Goal: Find specific page/section: Find specific page/section

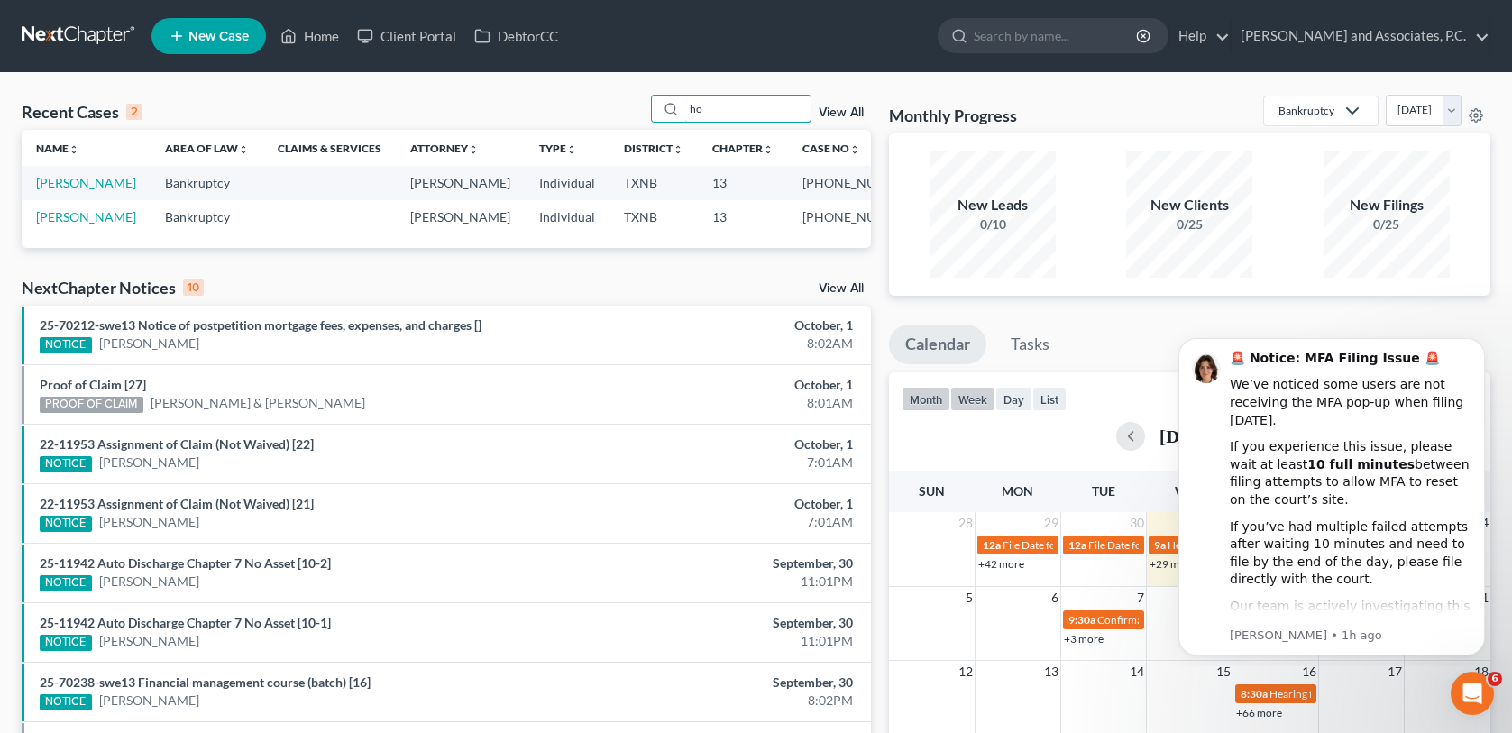
type input "h"
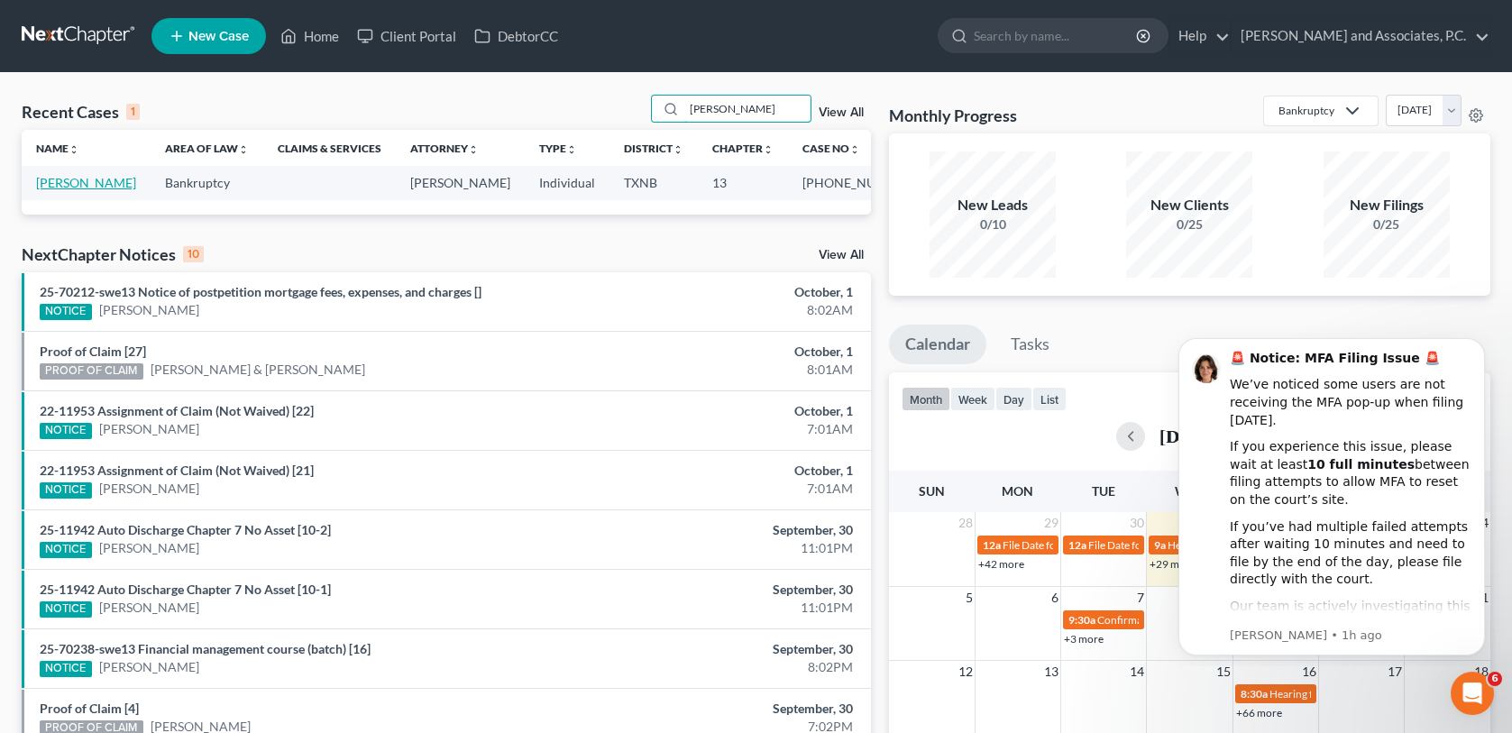
type input "[PERSON_NAME]"
click at [115, 189] on link "[PERSON_NAME]" at bounding box center [86, 182] width 100 height 15
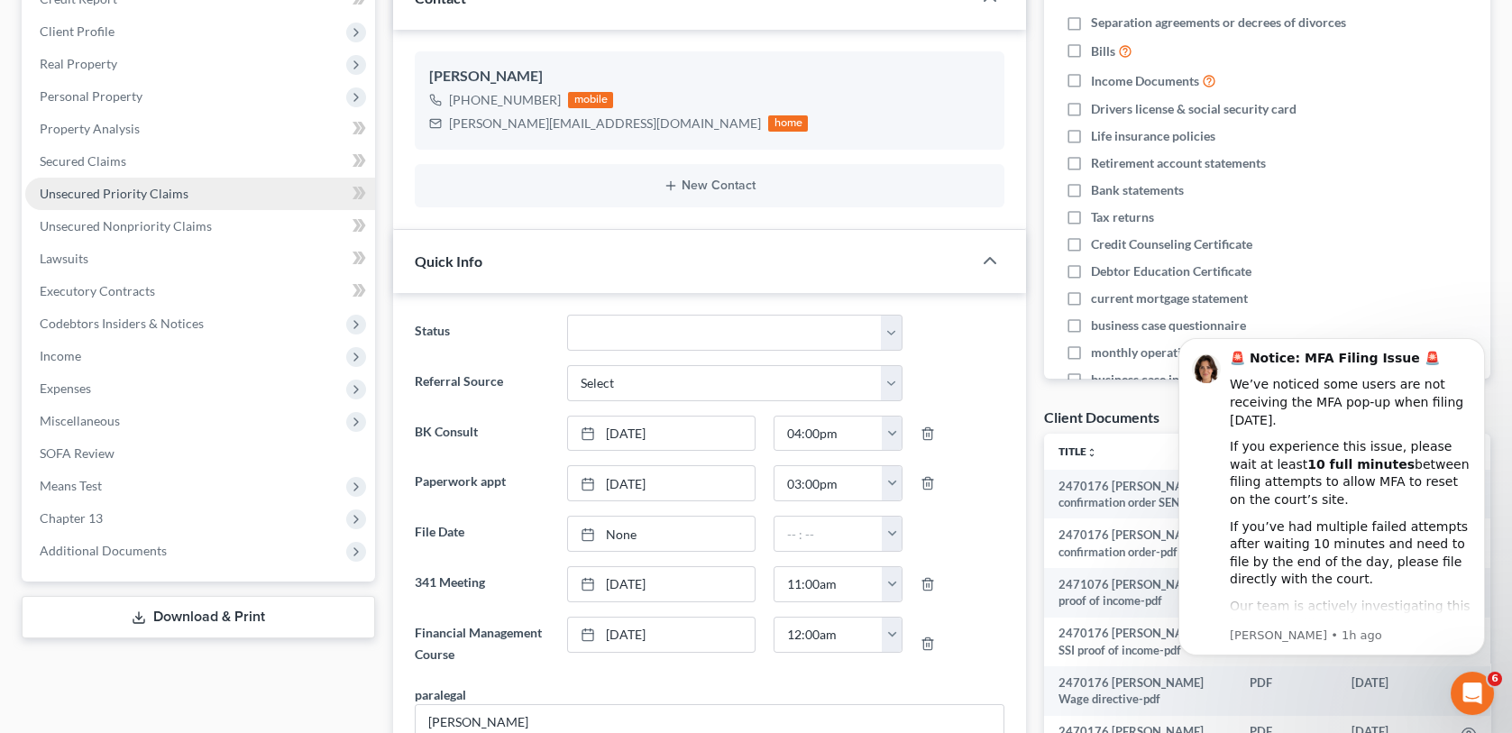
scroll to position [271, 0]
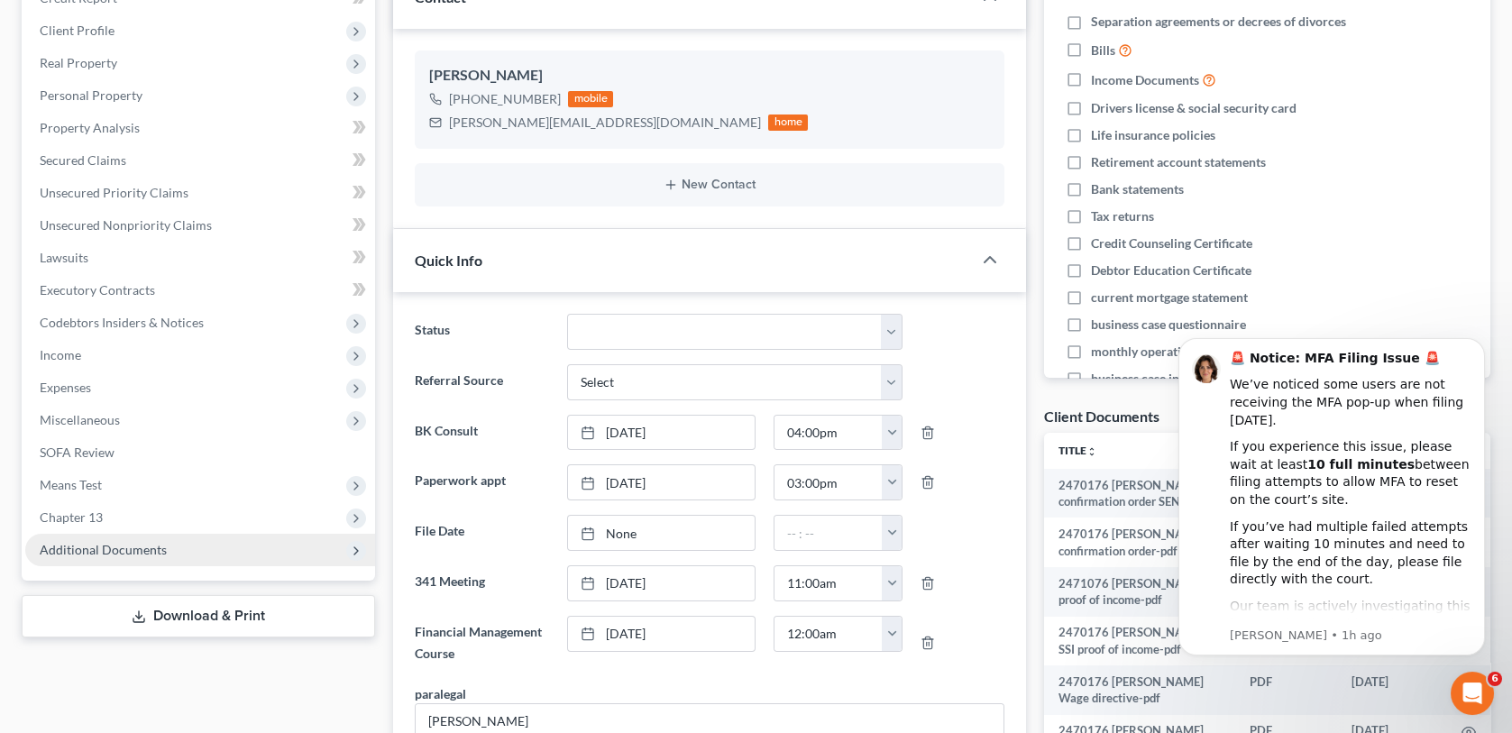
click at [141, 544] on span "Additional Documents" at bounding box center [103, 549] width 127 height 15
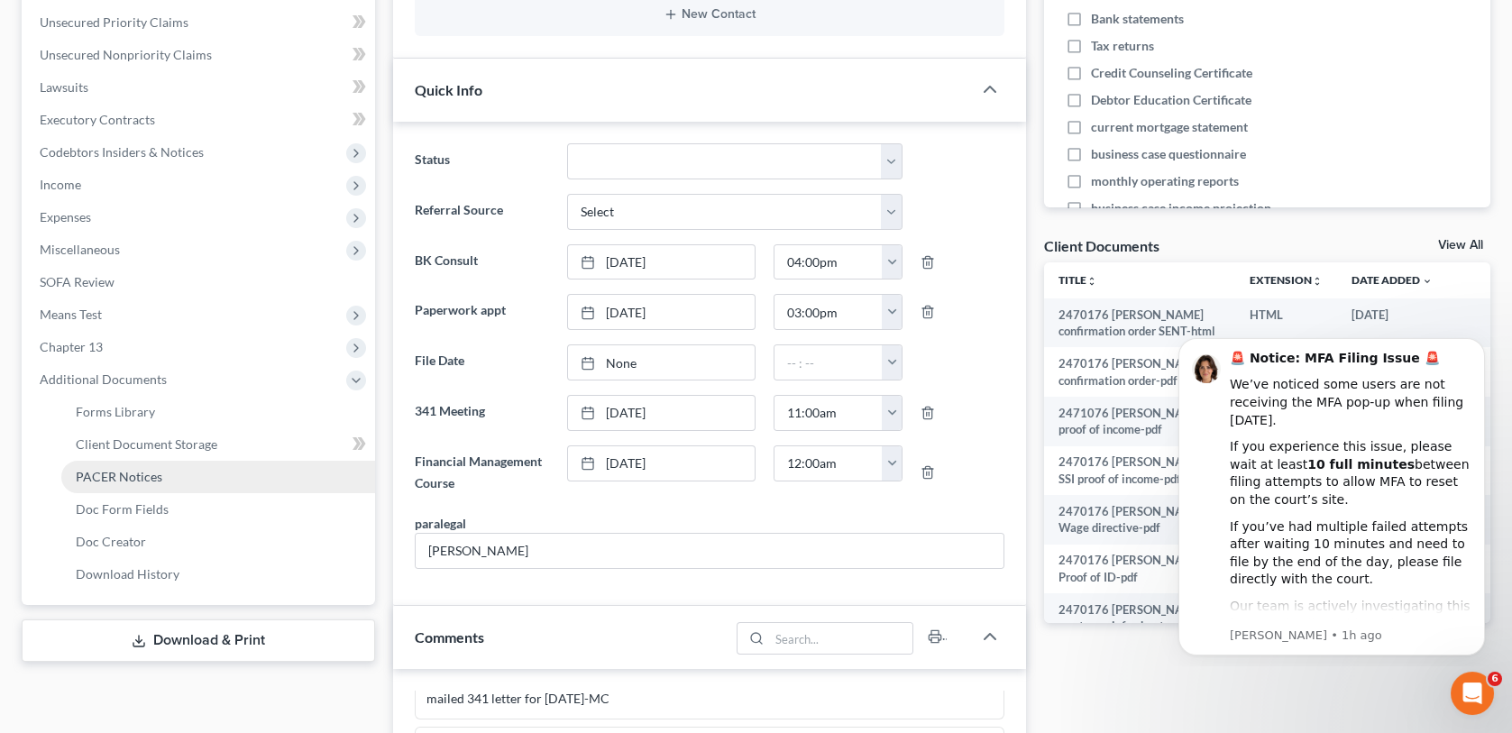
scroll to position [451, 0]
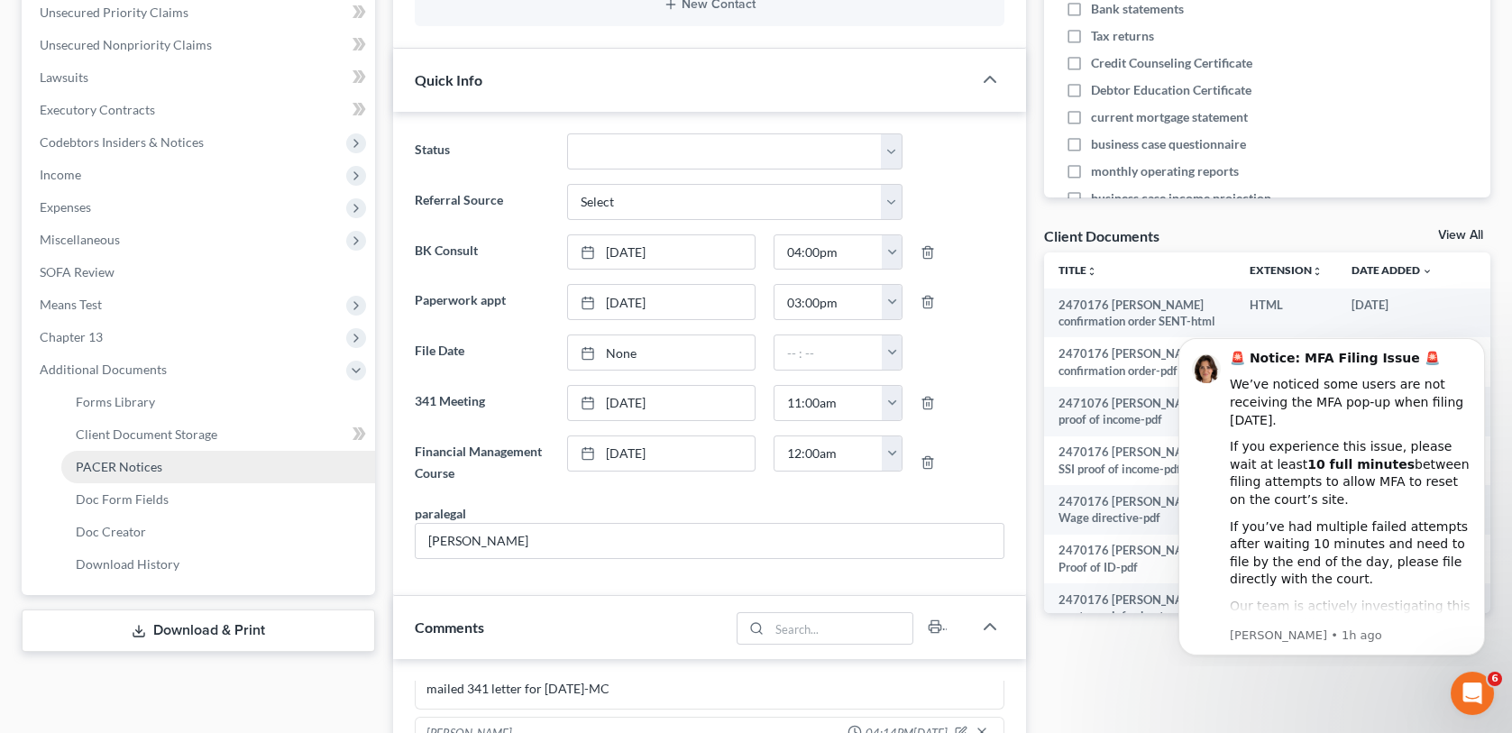
click at [134, 464] on span "PACER Notices" at bounding box center [119, 466] width 87 height 15
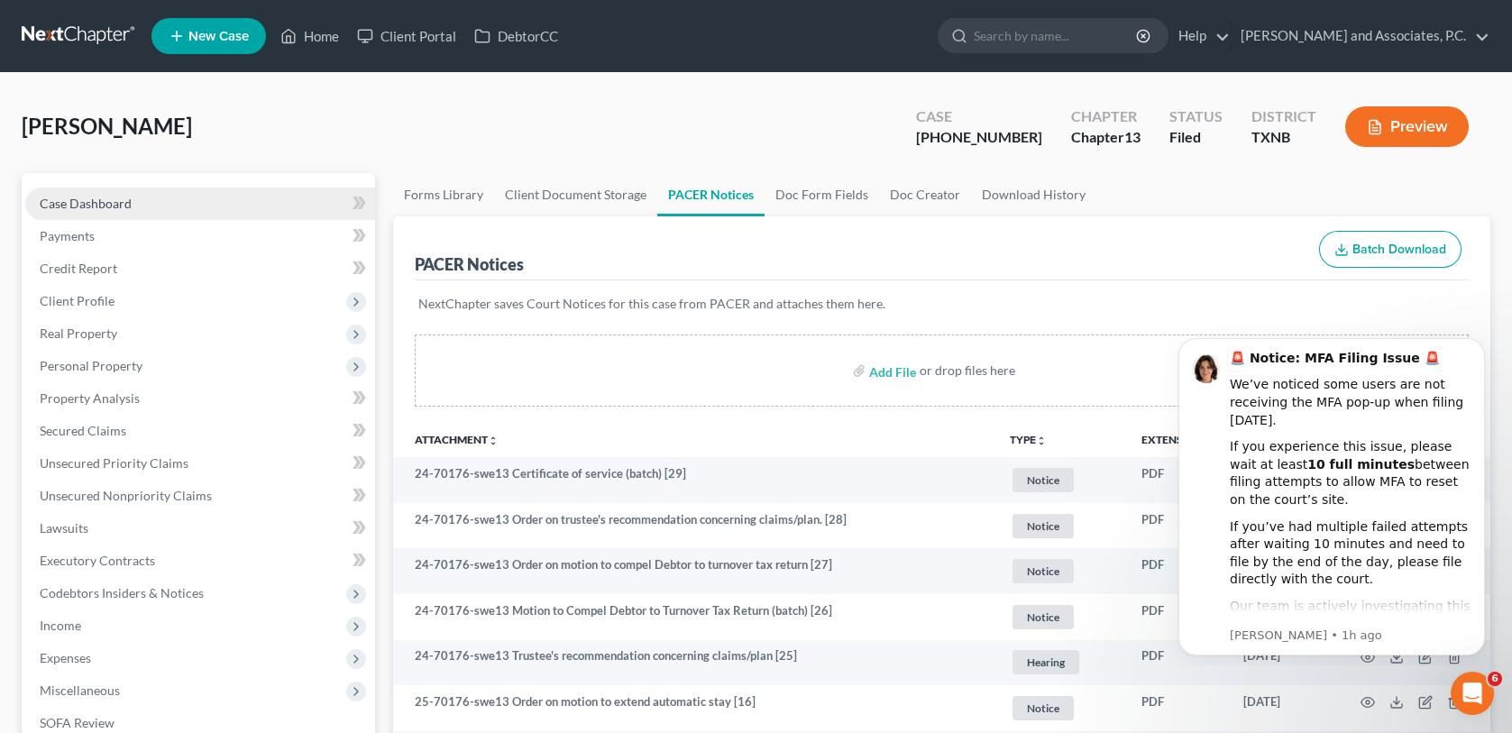
click at [109, 203] on span "Case Dashboard" at bounding box center [86, 203] width 92 height 15
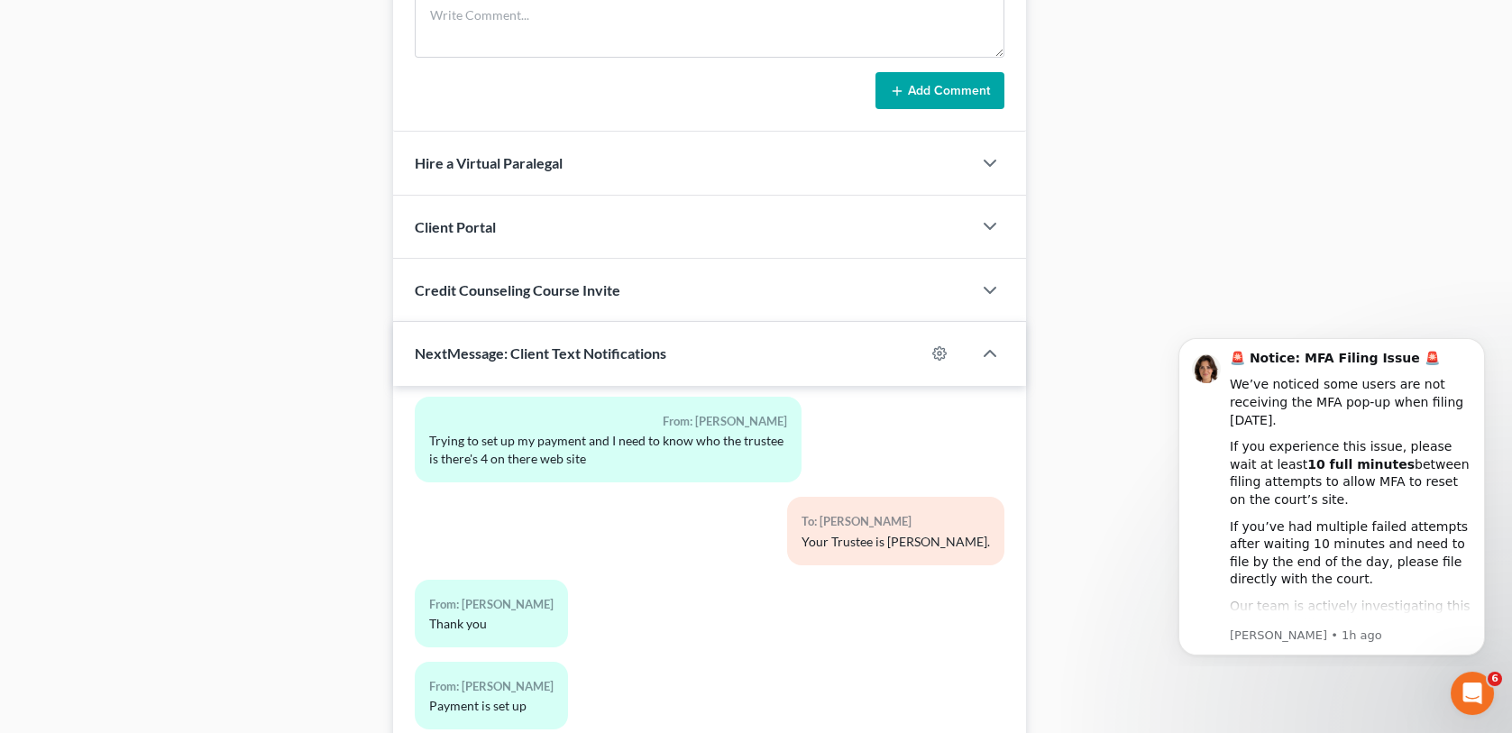
scroll to position [1564, 0]
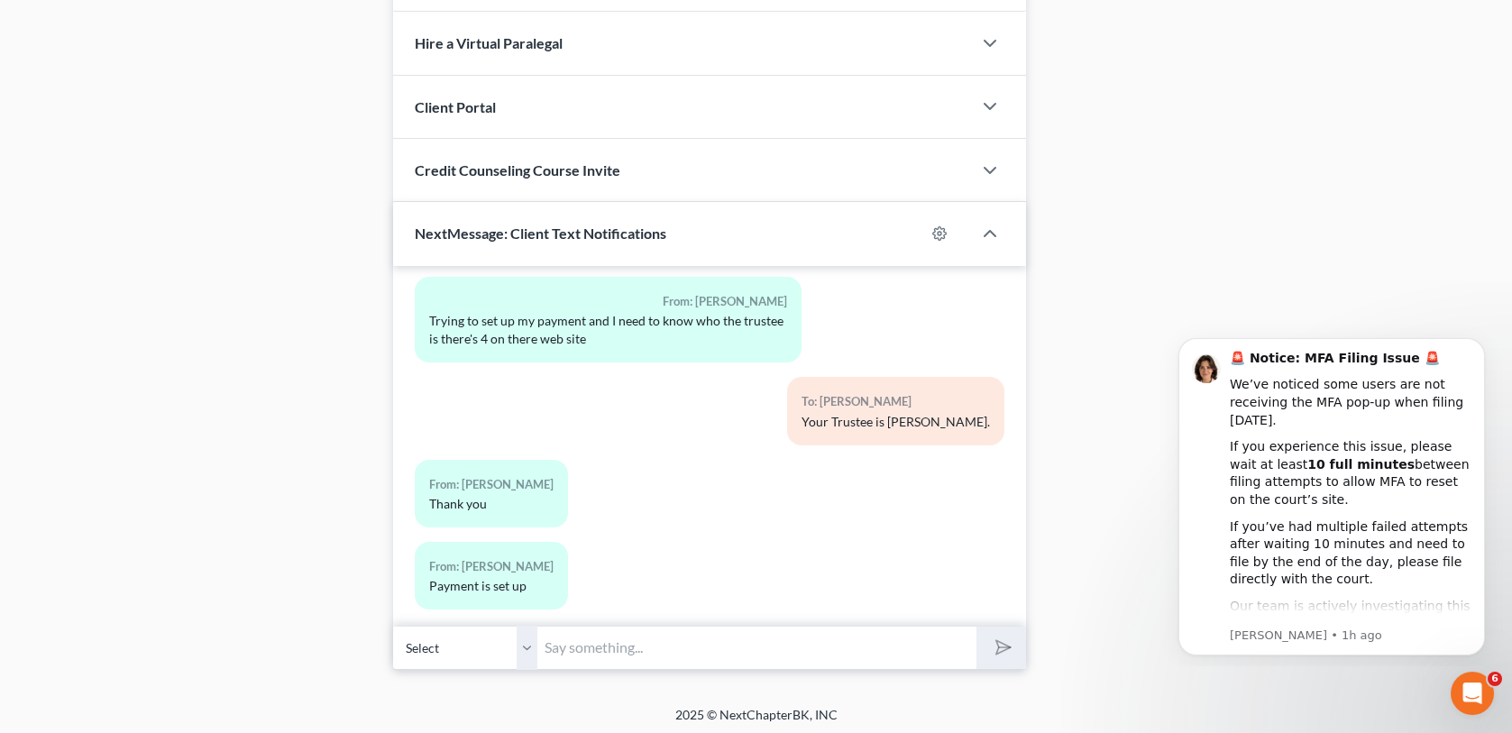
click at [528, 639] on select "Select [PHONE_NUMBER] - [PERSON_NAME]" at bounding box center [465, 648] width 144 height 44
click at [582, 641] on input "text" at bounding box center [757, 648] width 438 height 44
type input "test"
click at [991, 648] on icon "submit" at bounding box center [999, 647] width 25 height 25
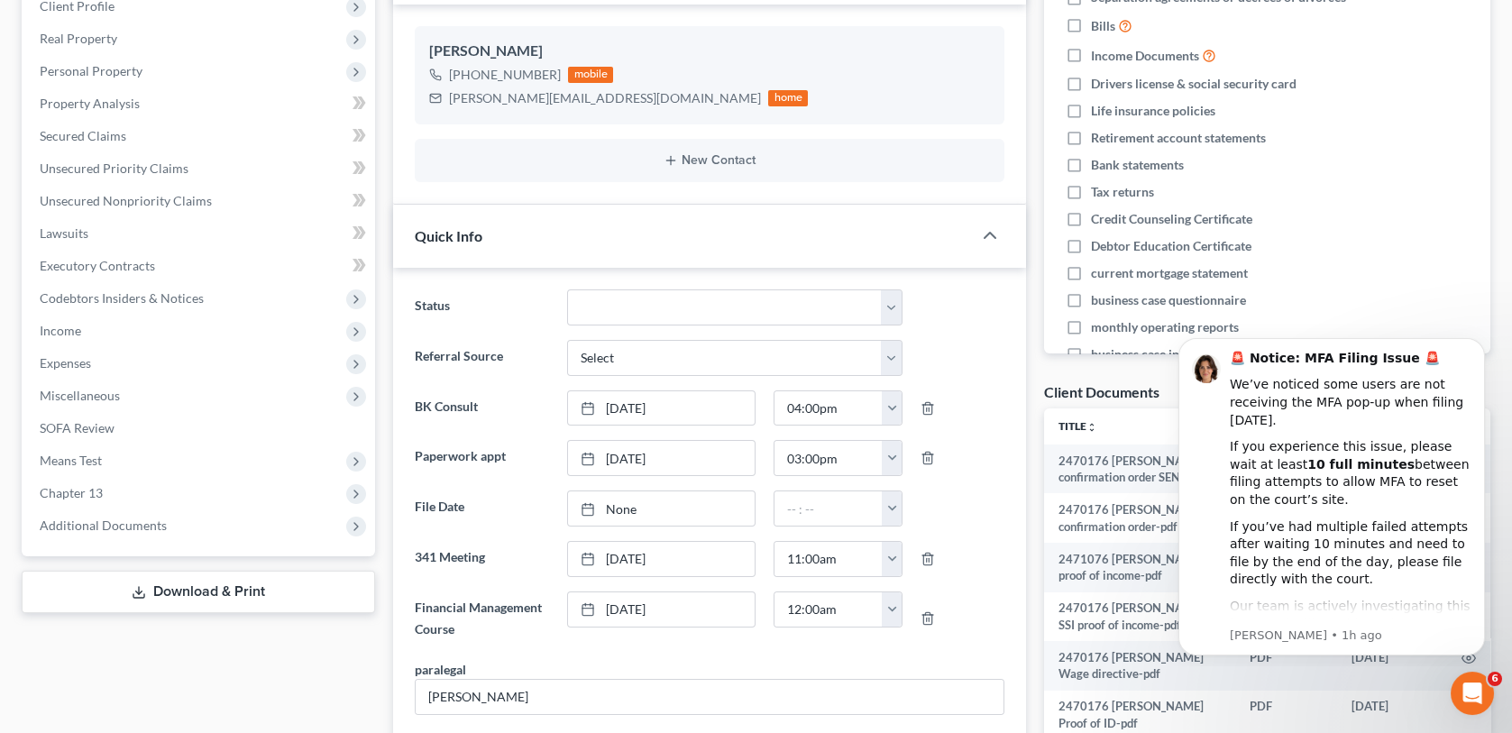
scroll to position [0, 0]
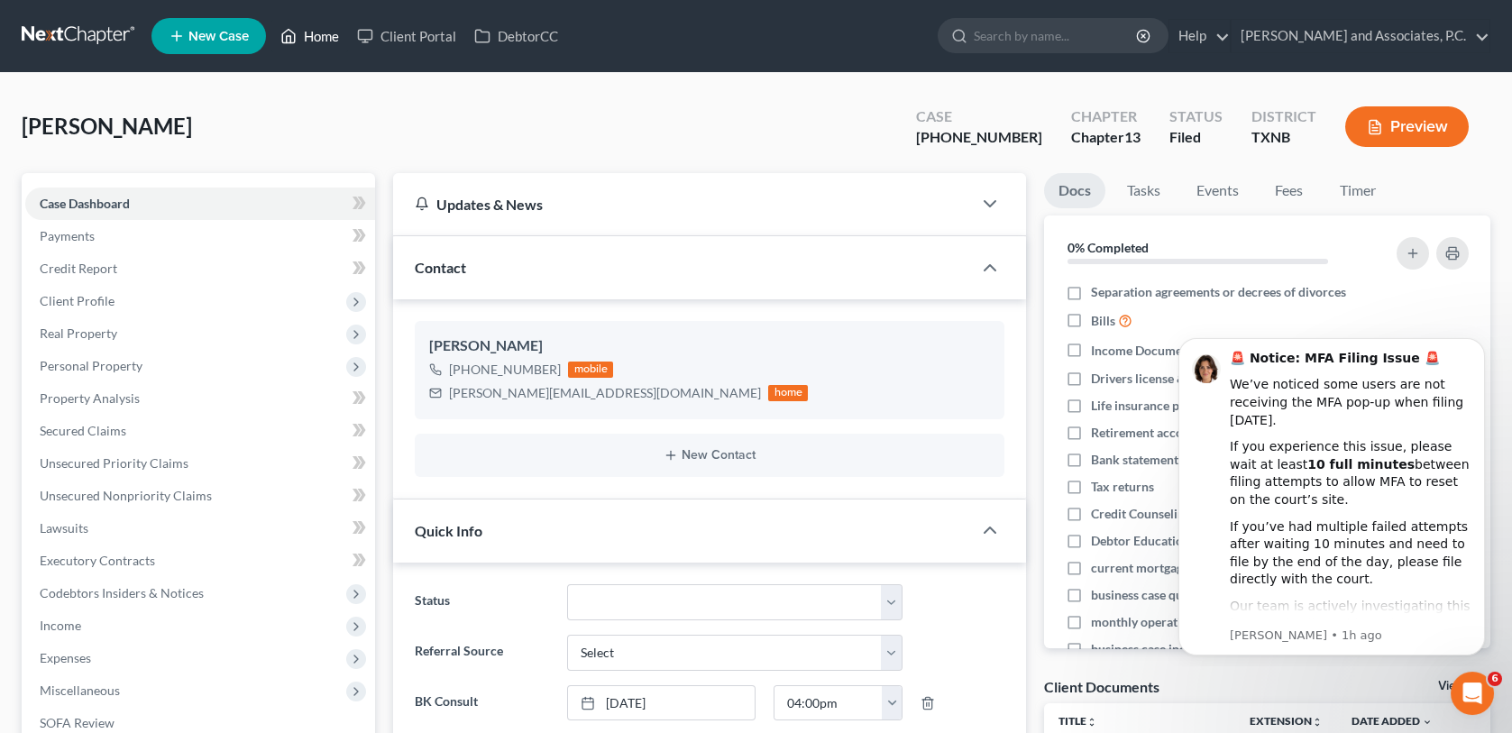
drag, startPoint x: 326, startPoint y: 38, endPoint x: 340, endPoint y: 39, distance: 13.6
click at [326, 38] on link "Home" at bounding box center [309, 36] width 77 height 32
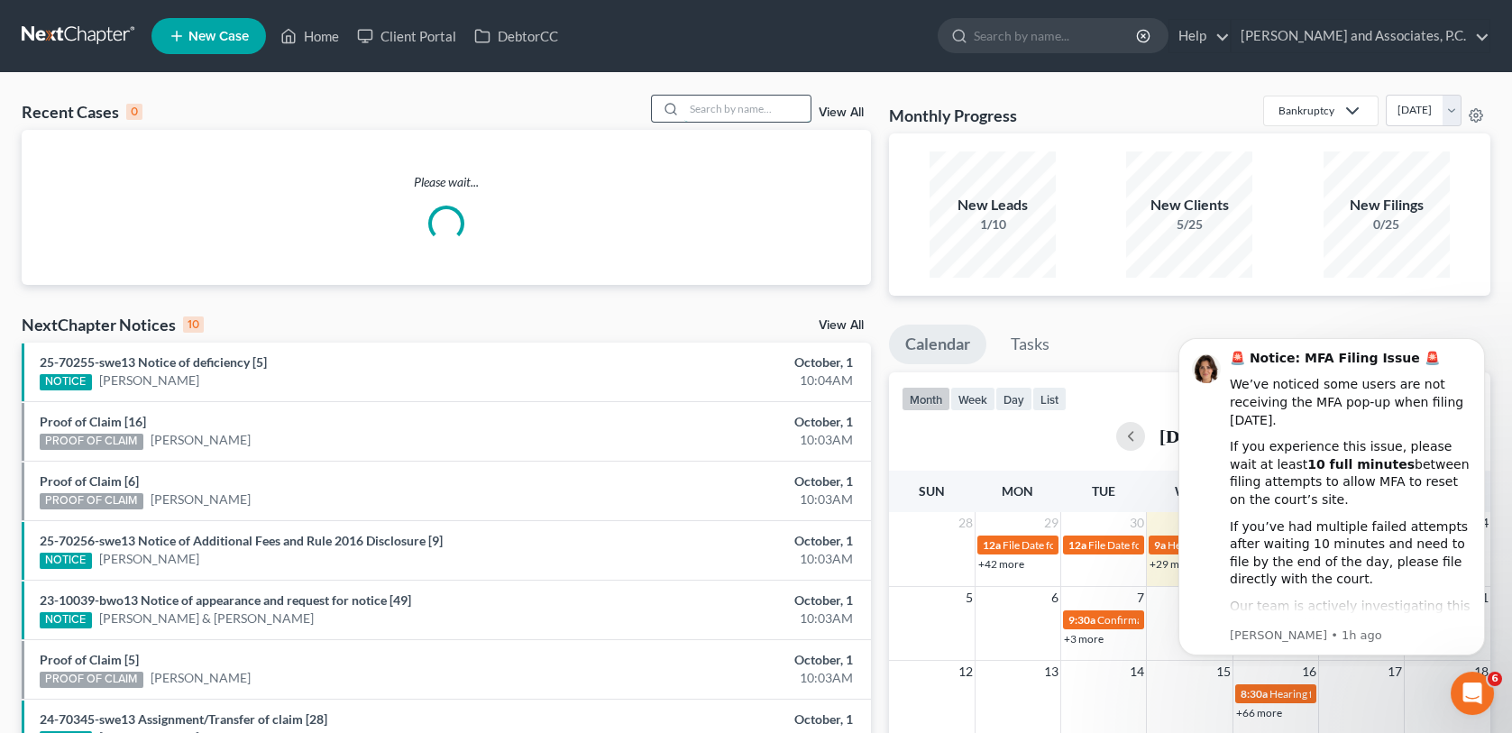
click at [711, 109] on input "search" at bounding box center [748, 109] width 126 height 26
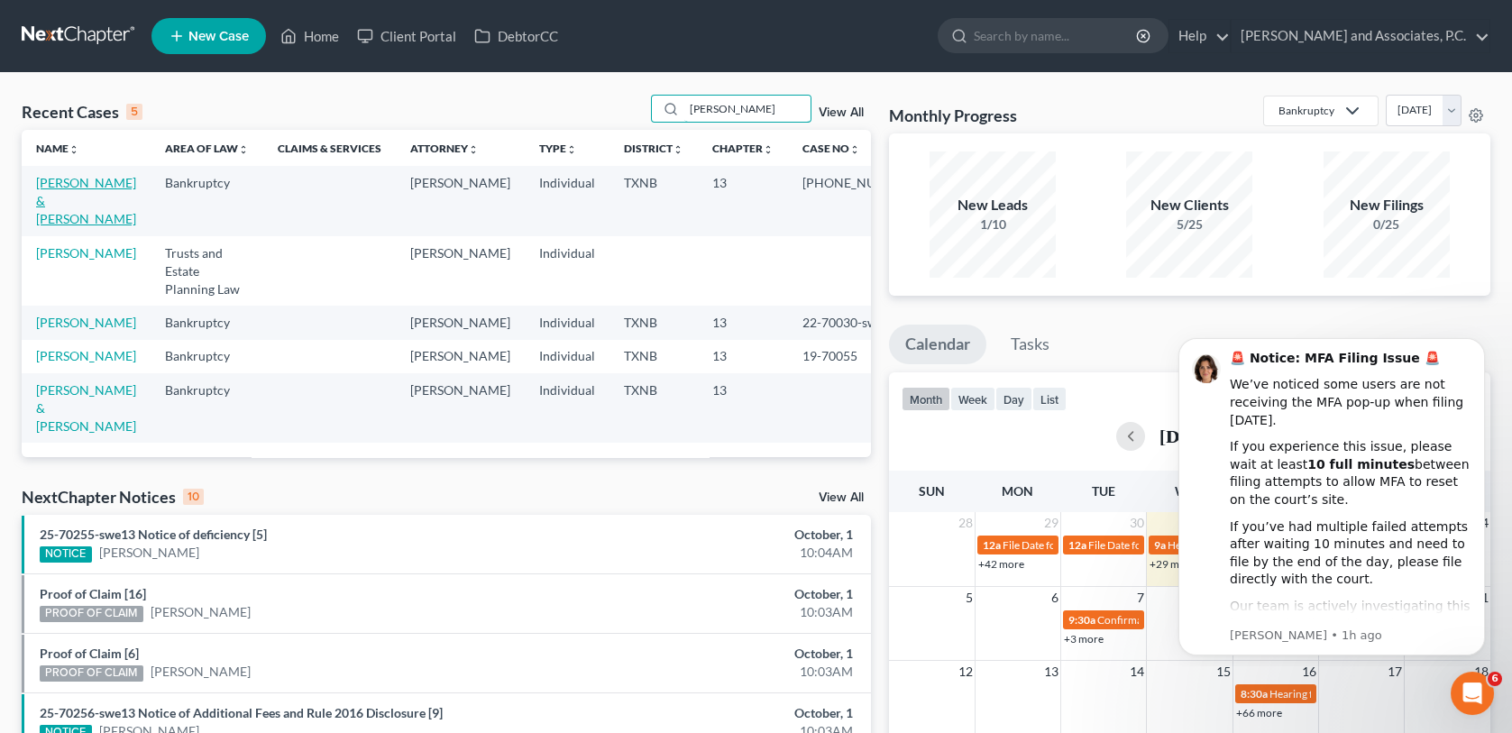
type input "[PERSON_NAME]"
click at [92, 182] on link "[PERSON_NAME] & [PERSON_NAME]" at bounding box center [86, 200] width 100 height 51
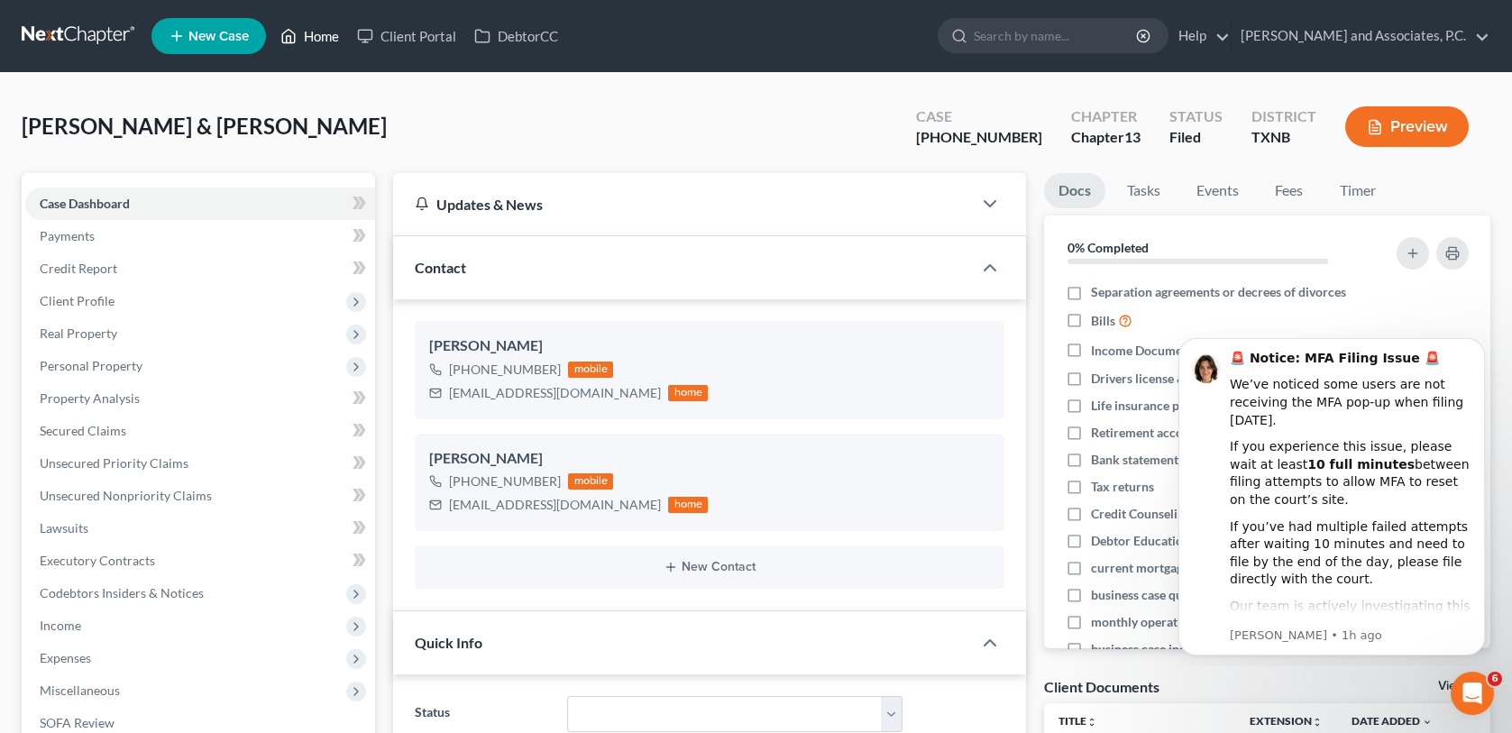
click at [332, 34] on link "Home" at bounding box center [309, 36] width 77 height 32
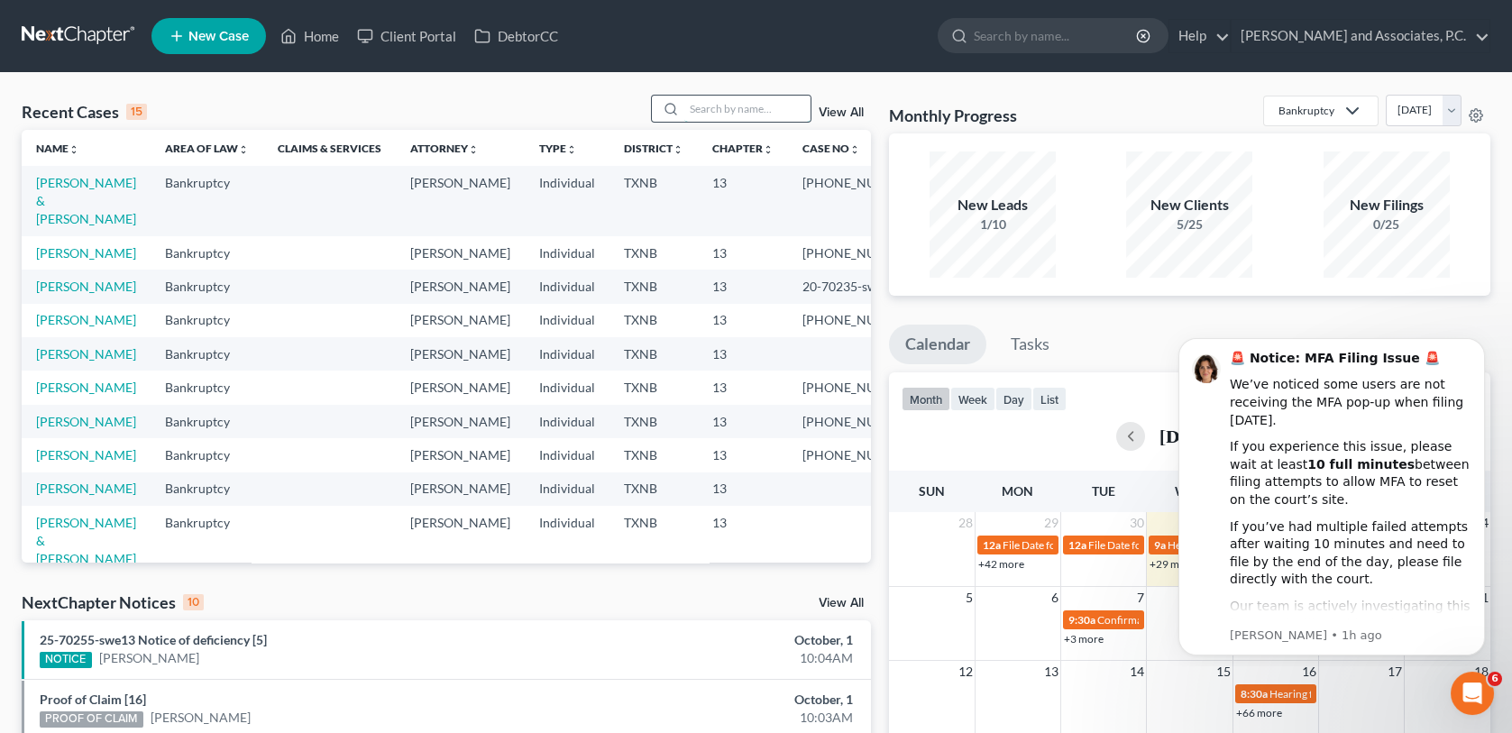
click at [716, 112] on input "search" at bounding box center [748, 109] width 126 height 26
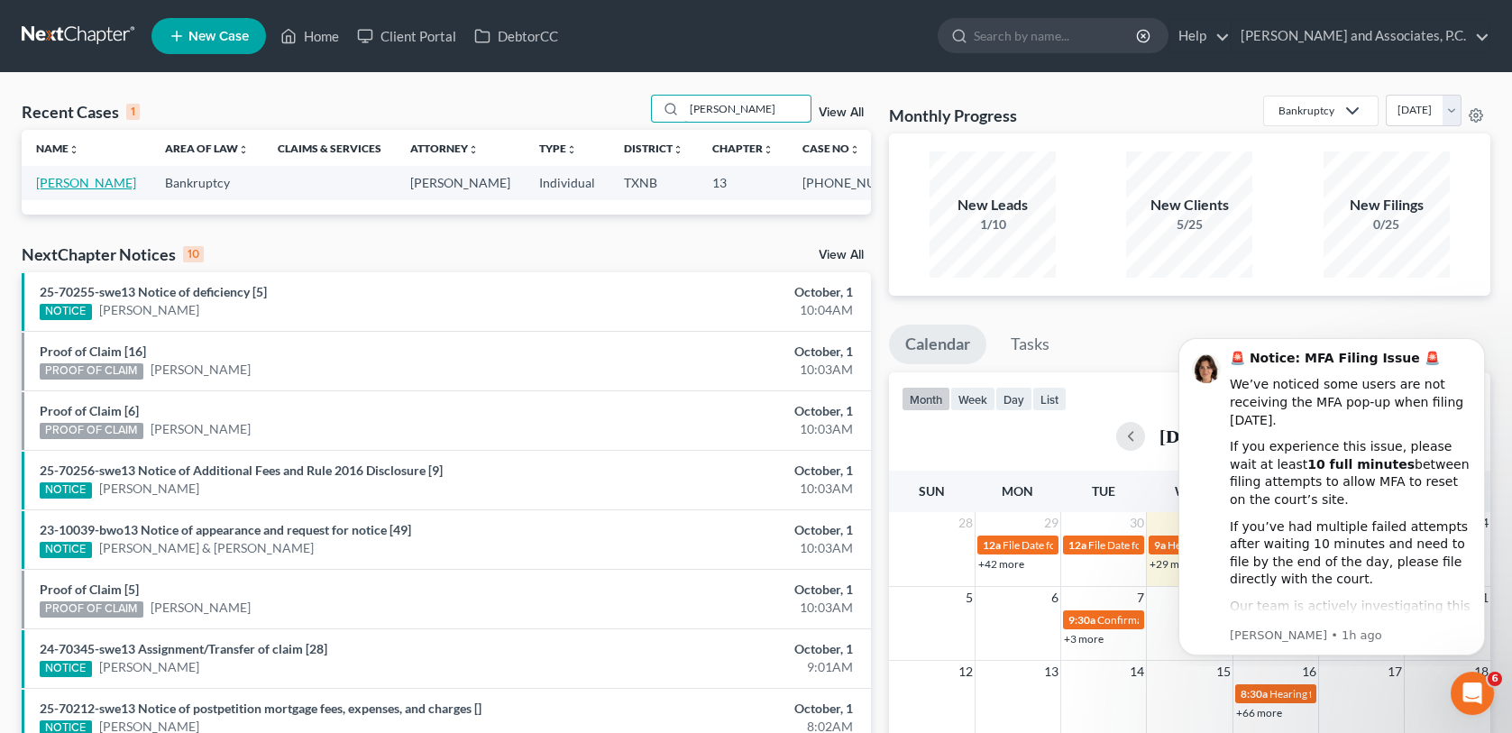
type input "[PERSON_NAME]"
drag, startPoint x: 82, startPoint y: 186, endPoint x: 65, endPoint y: 202, distance: 23.6
click at [83, 185] on link "[PERSON_NAME]" at bounding box center [86, 182] width 100 height 15
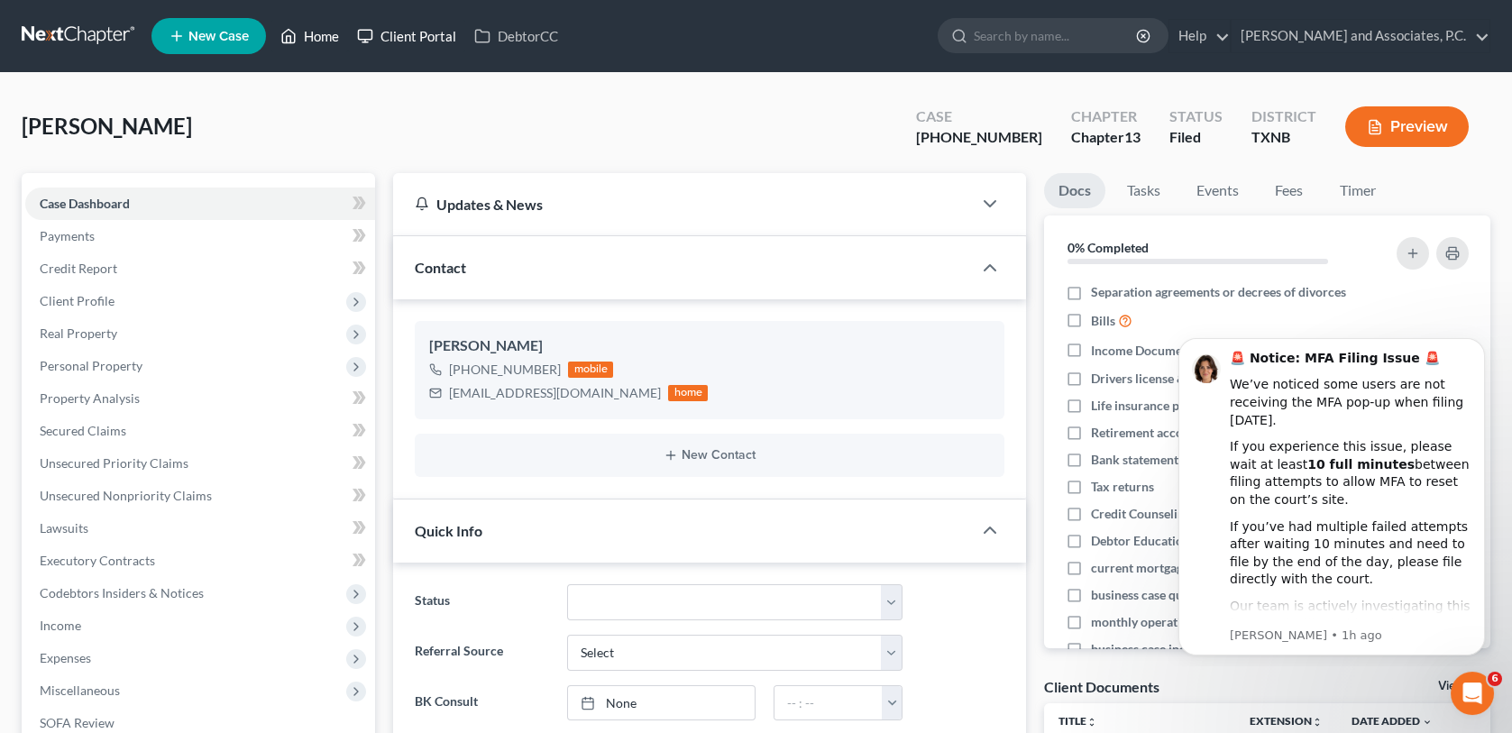
drag, startPoint x: 320, startPoint y: 37, endPoint x: 377, endPoint y: 32, distance: 57.1
click at [320, 37] on link "Home" at bounding box center [309, 36] width 77 height 32
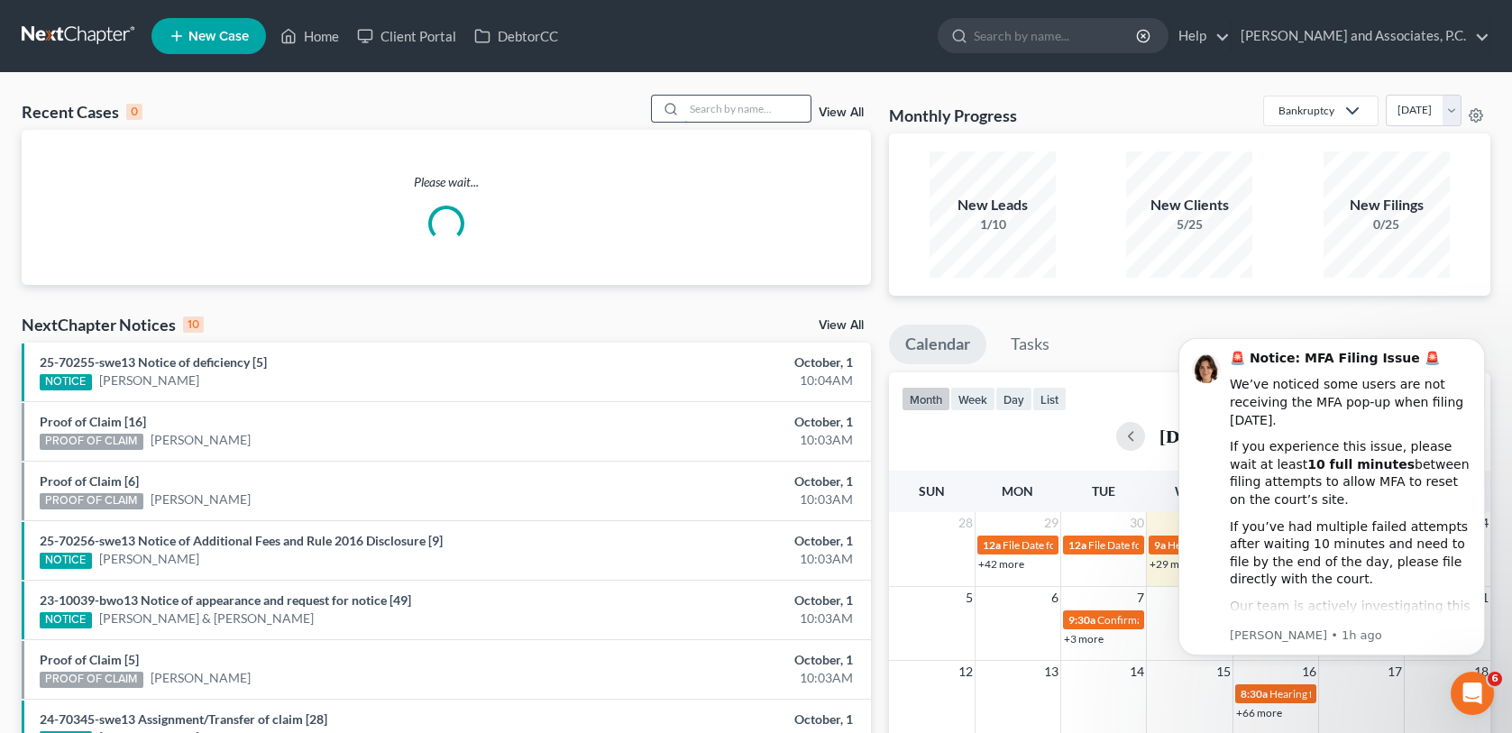
click at [712, 113] on input "search" at bounding box center [748, 109] width 126 height 26
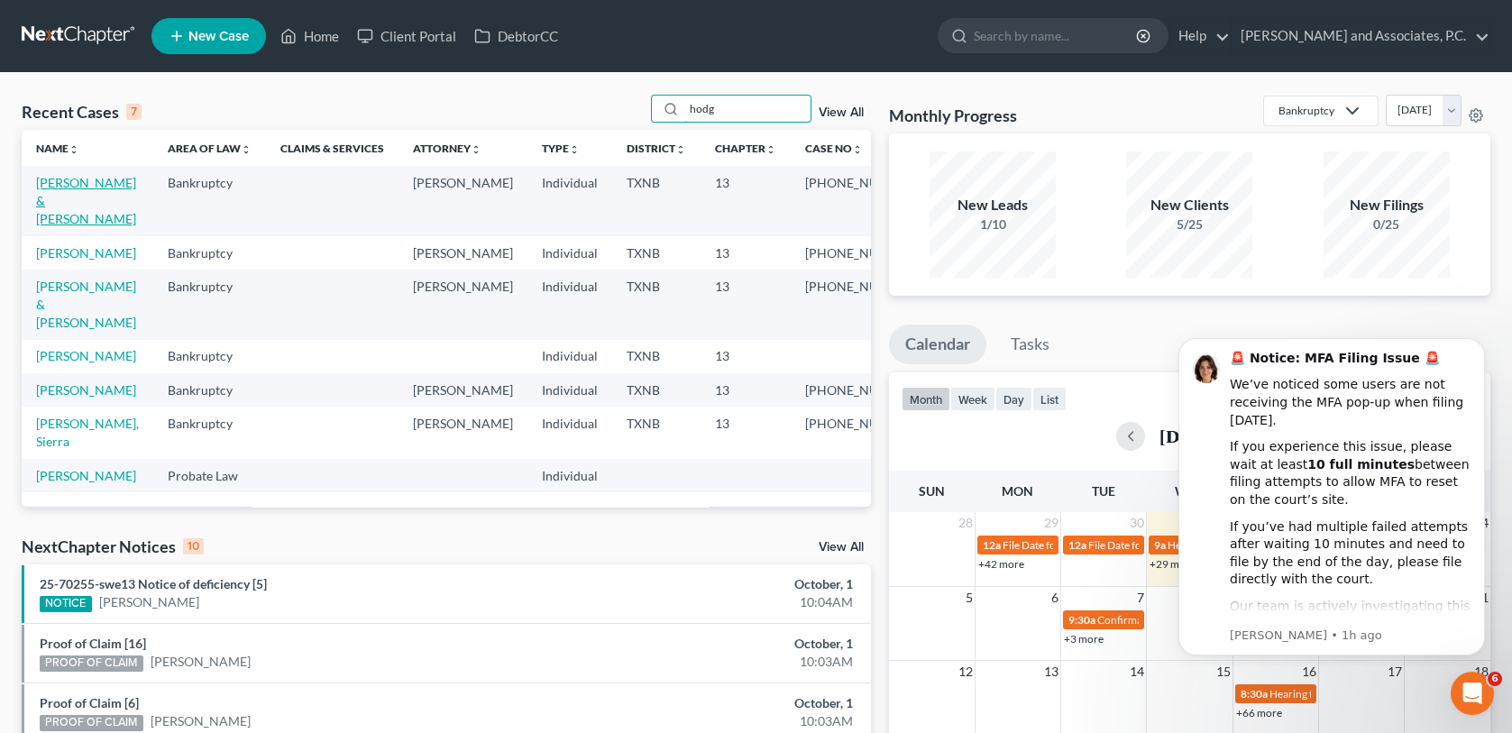
type input "hodg"
click at [93, 184] on link "[PERSON_NAME] & [PERSON_NAME]" at bounding box center [86, 200] width 100 height 51
select select "6"
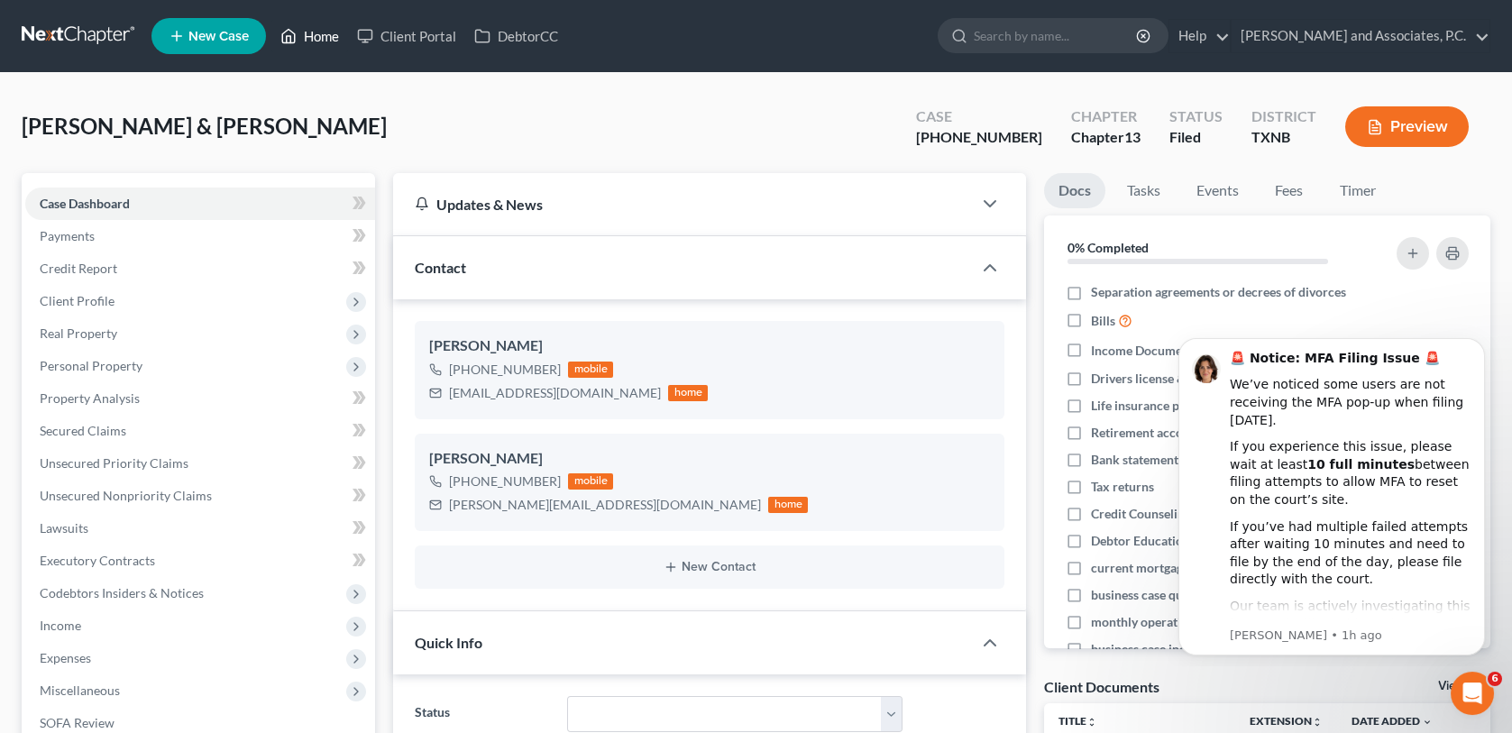
click at [325, 35] on link "Home" at bounding box center [309, 36] width 77 height 32
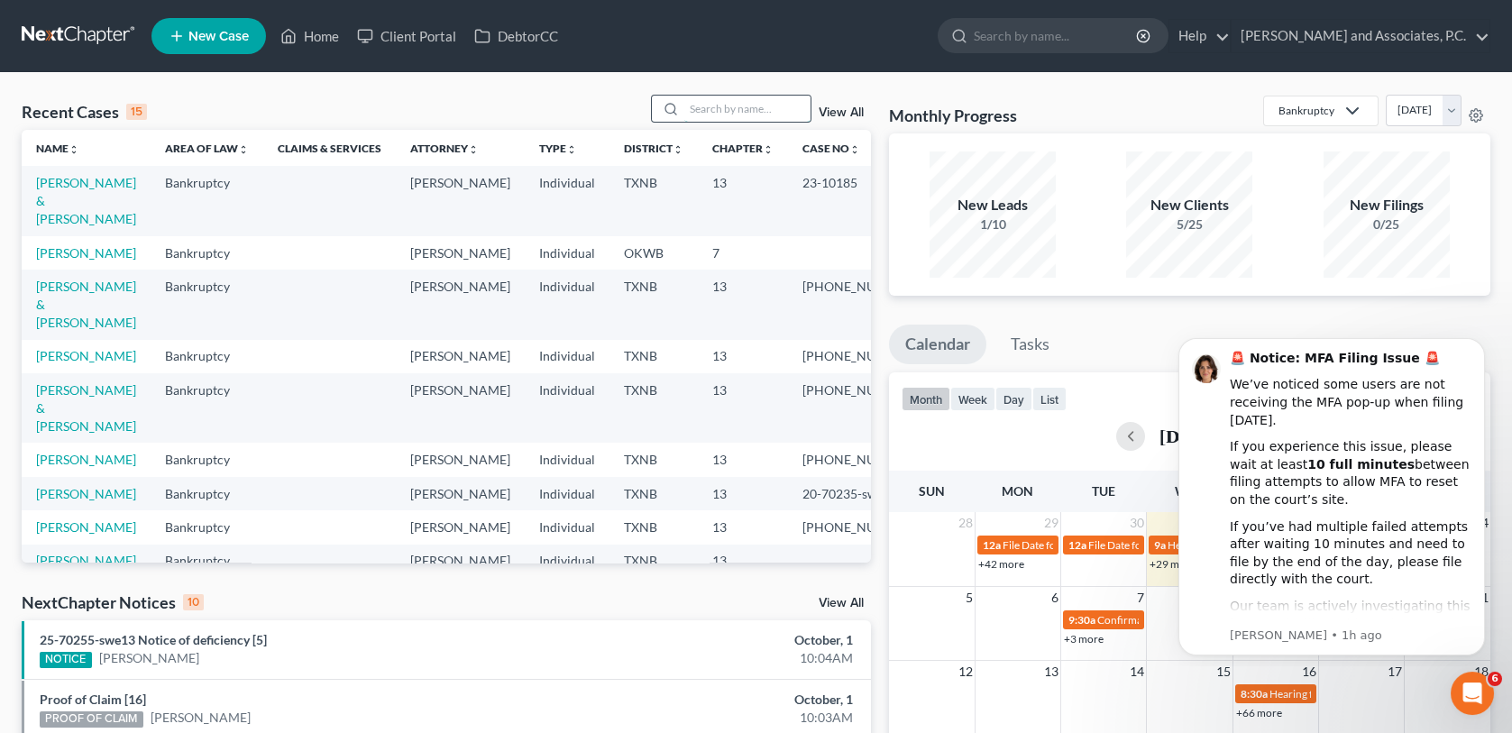
click at [703, 108] on input "search" at bounding box center [748, 109] width 126 height 26
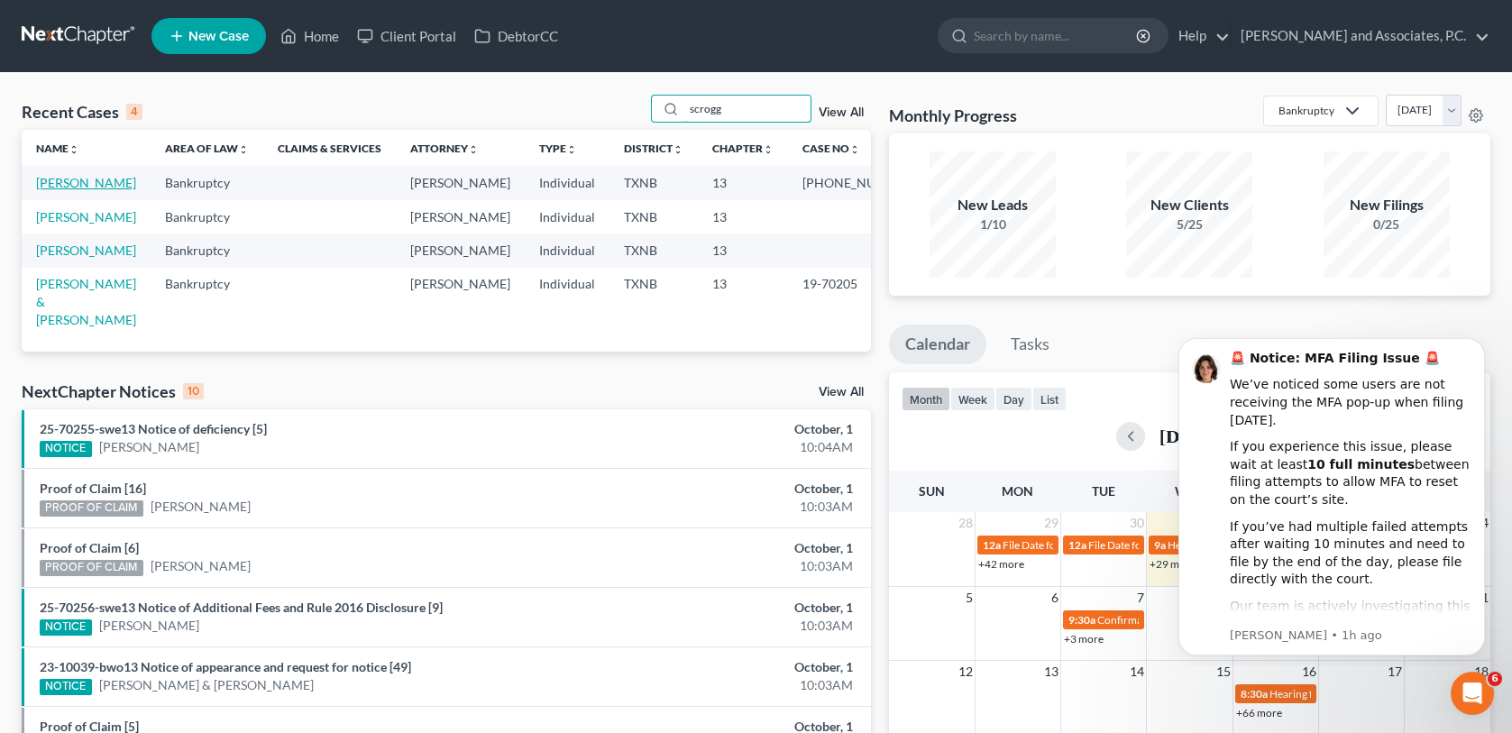
type input "scrogg"
click at [93, 186] on link "[PERSON_NAME]" at bounding box center [86, 182] width 100 height 15
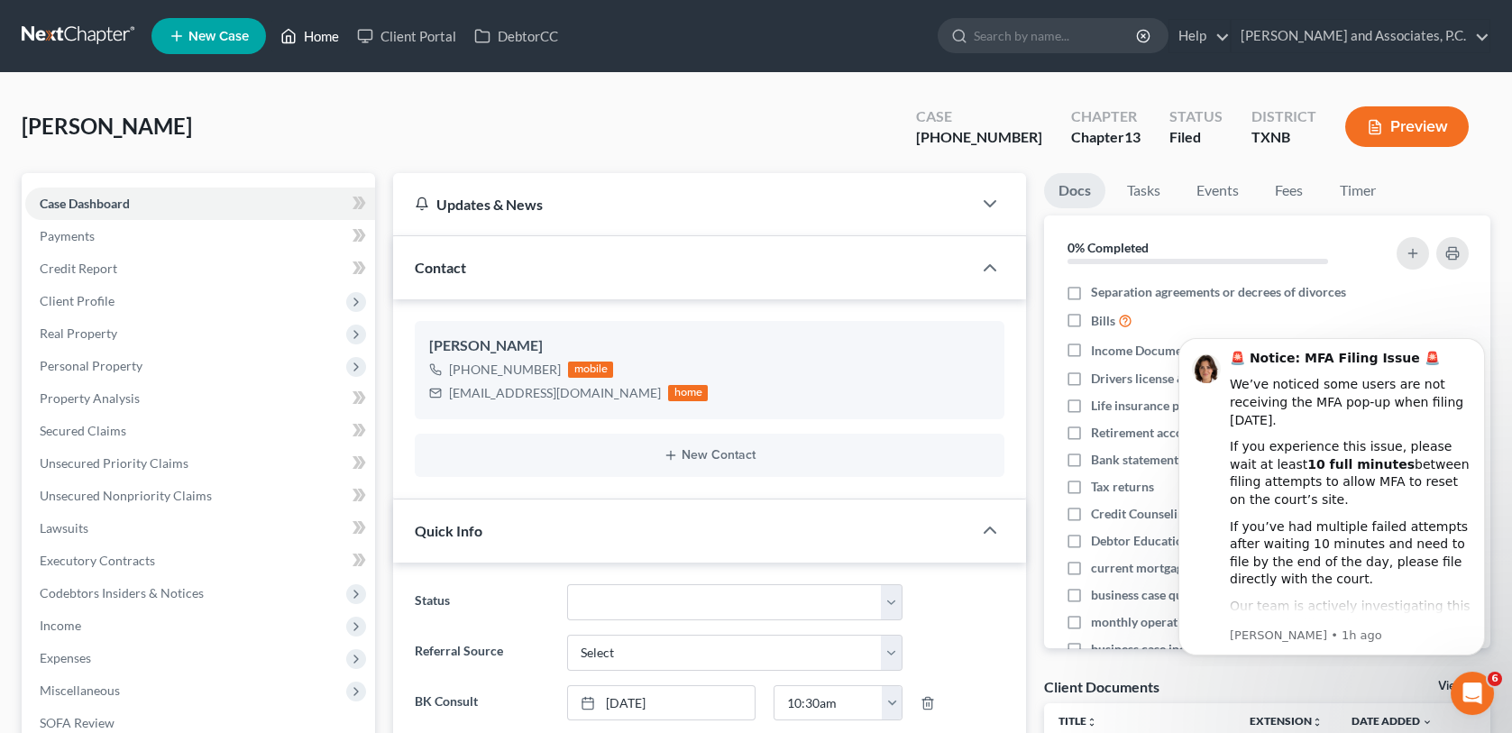
click at [318, 39] on link "Home" at bounding box center [309, 36] width 77 height 32
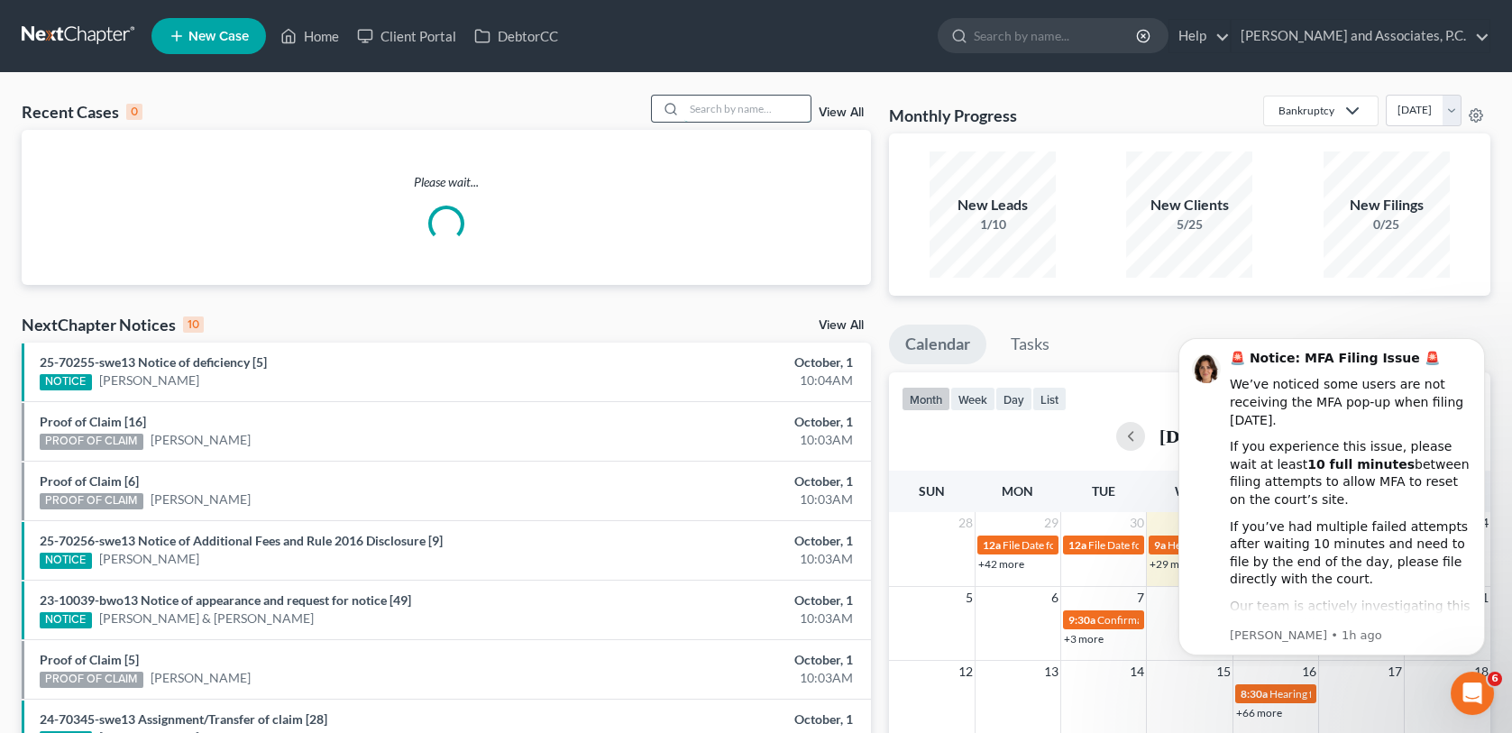
drag, startPoint x: 731, startPoint y: 106, endPoint x: 740, endPoint y: 101, distance: 9.3
click at [733, 106] on input "search" at bounding box center [748, 109] width 126 height 26
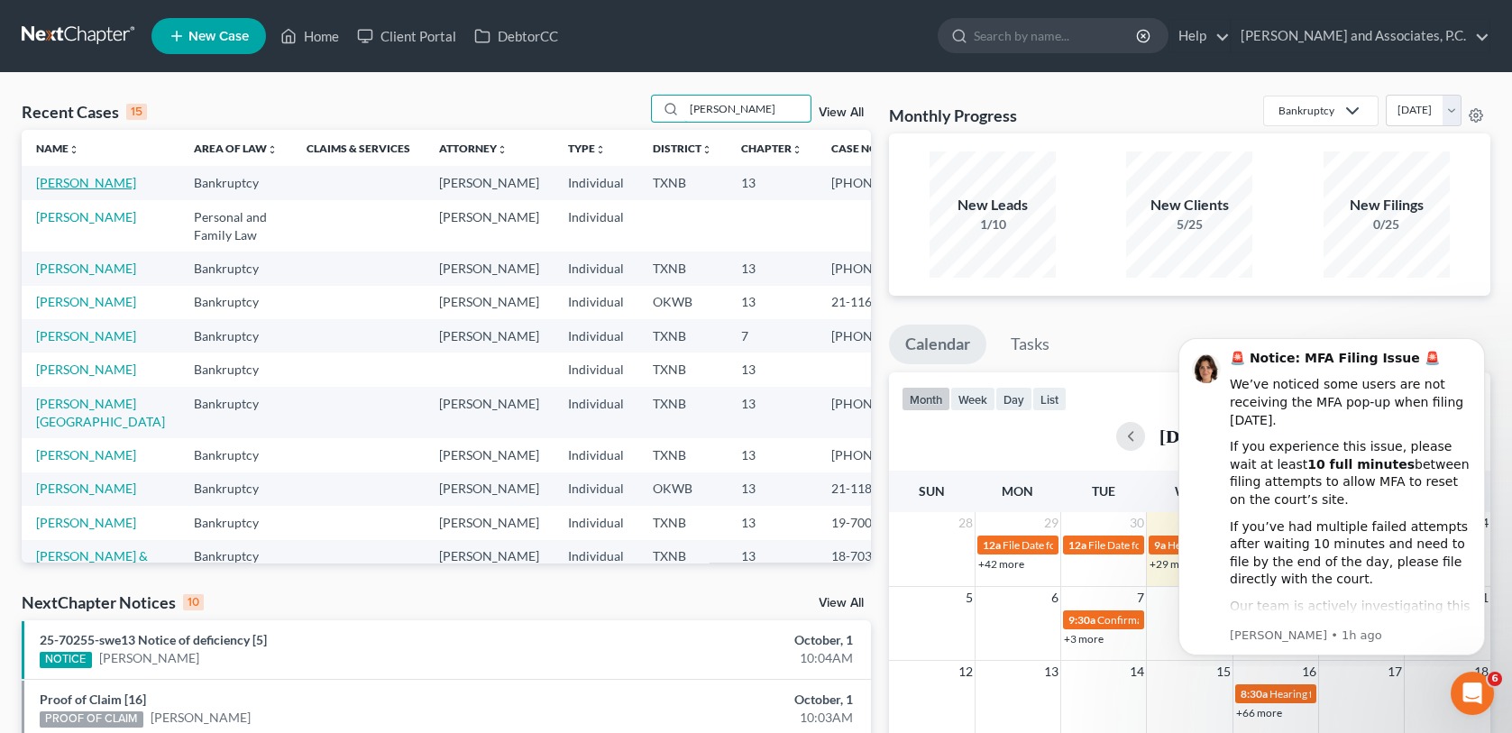
type input "[PERSON_NAME]"
click at [50, 189] on link "[PERSON_NAME]" at bounding box center [86, 182] width 100 height 15
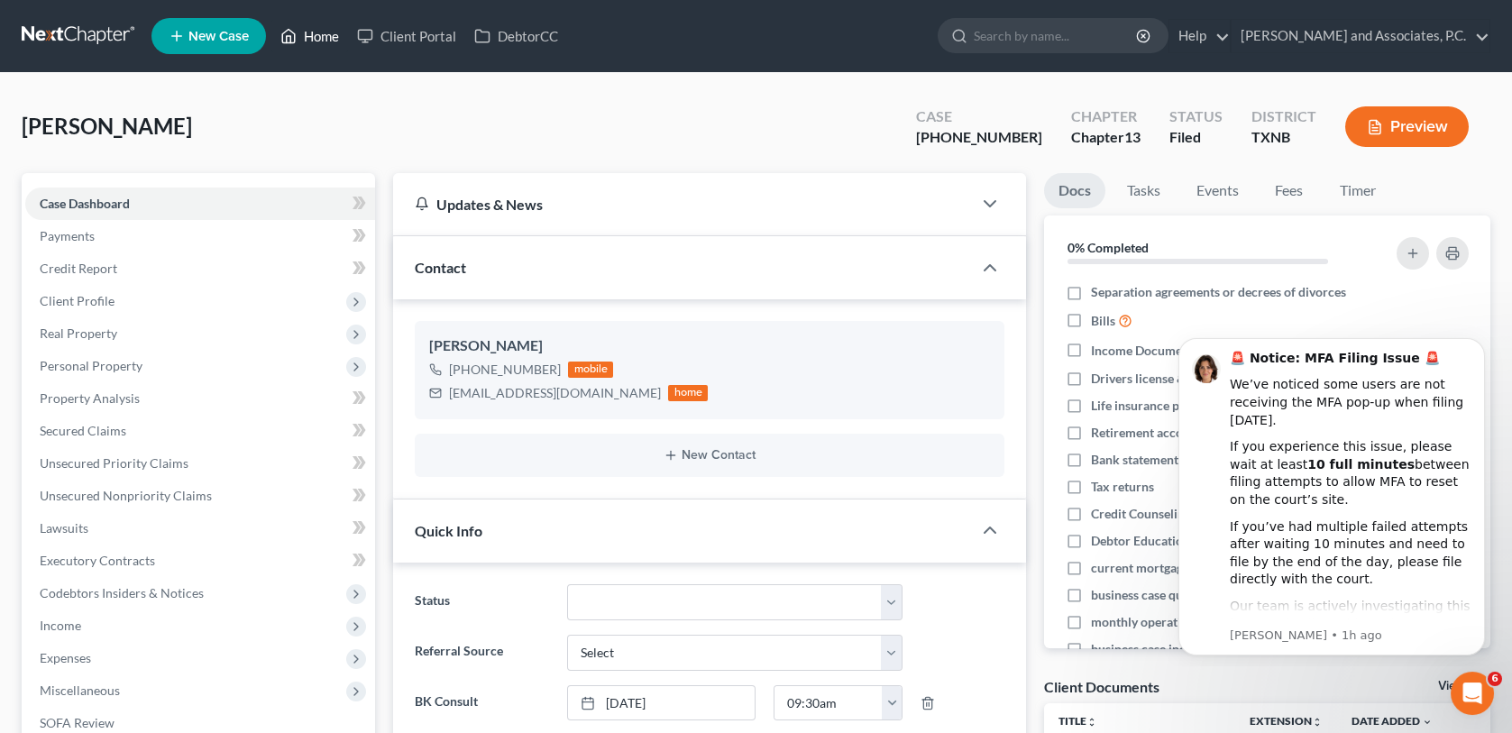
click at [330, 40] on link "Home" at bounding box center [309, 36] width 77 height 32
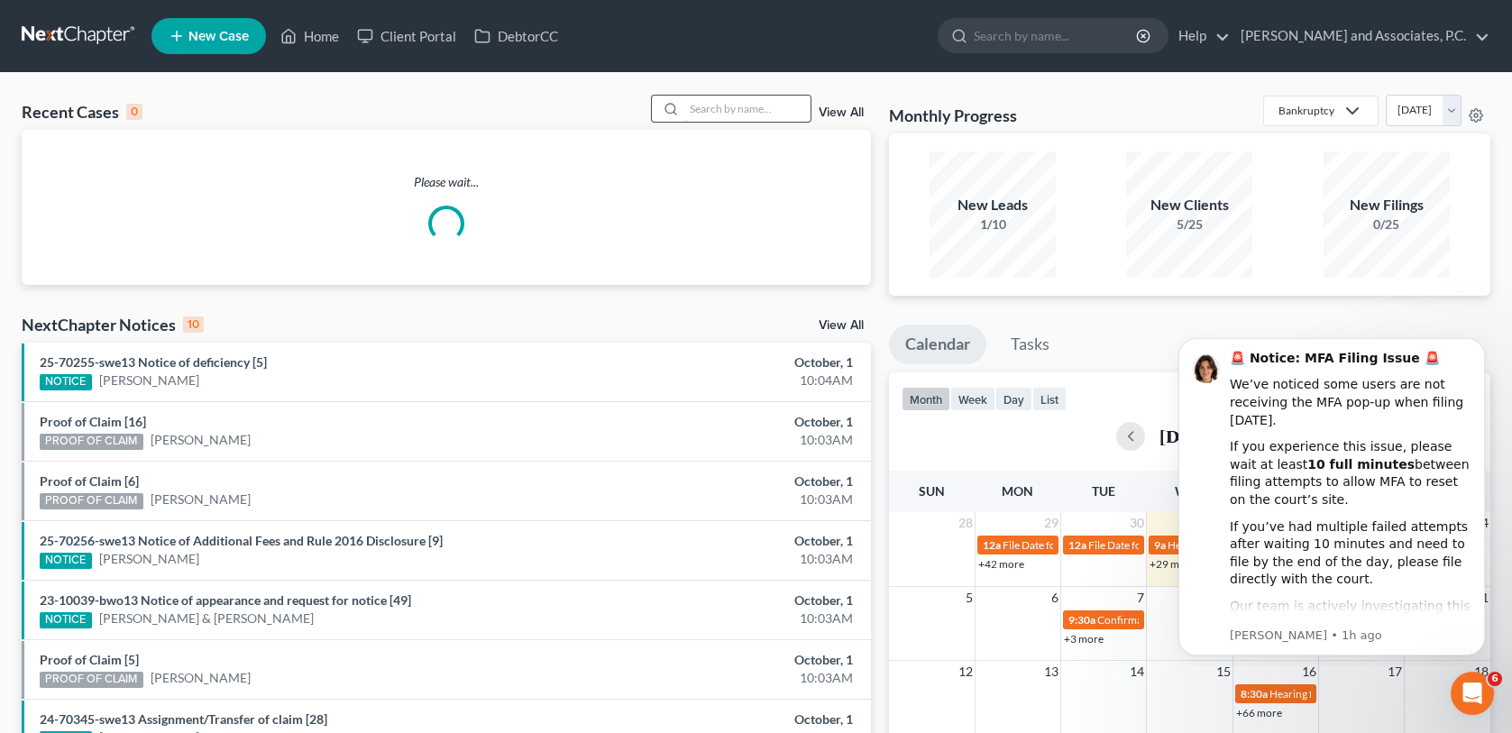
click at [723, 114] on input "search" at bounding box center [748, 109] width 126 height 26
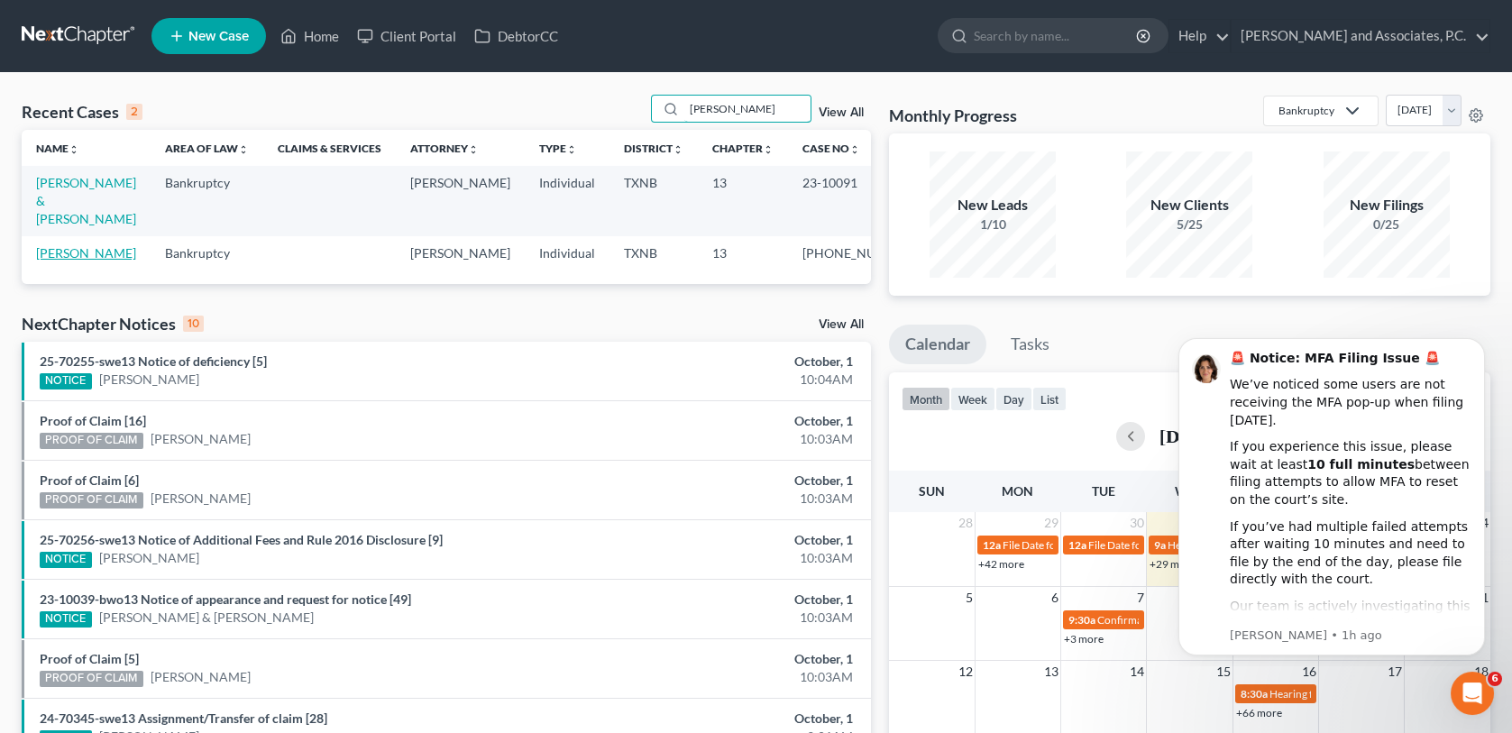
type input "[PERSON_NAME]"
click at [70, 245] on link "[PERSON_NAME]" at bounding box center [86, 252] width 100 height 15
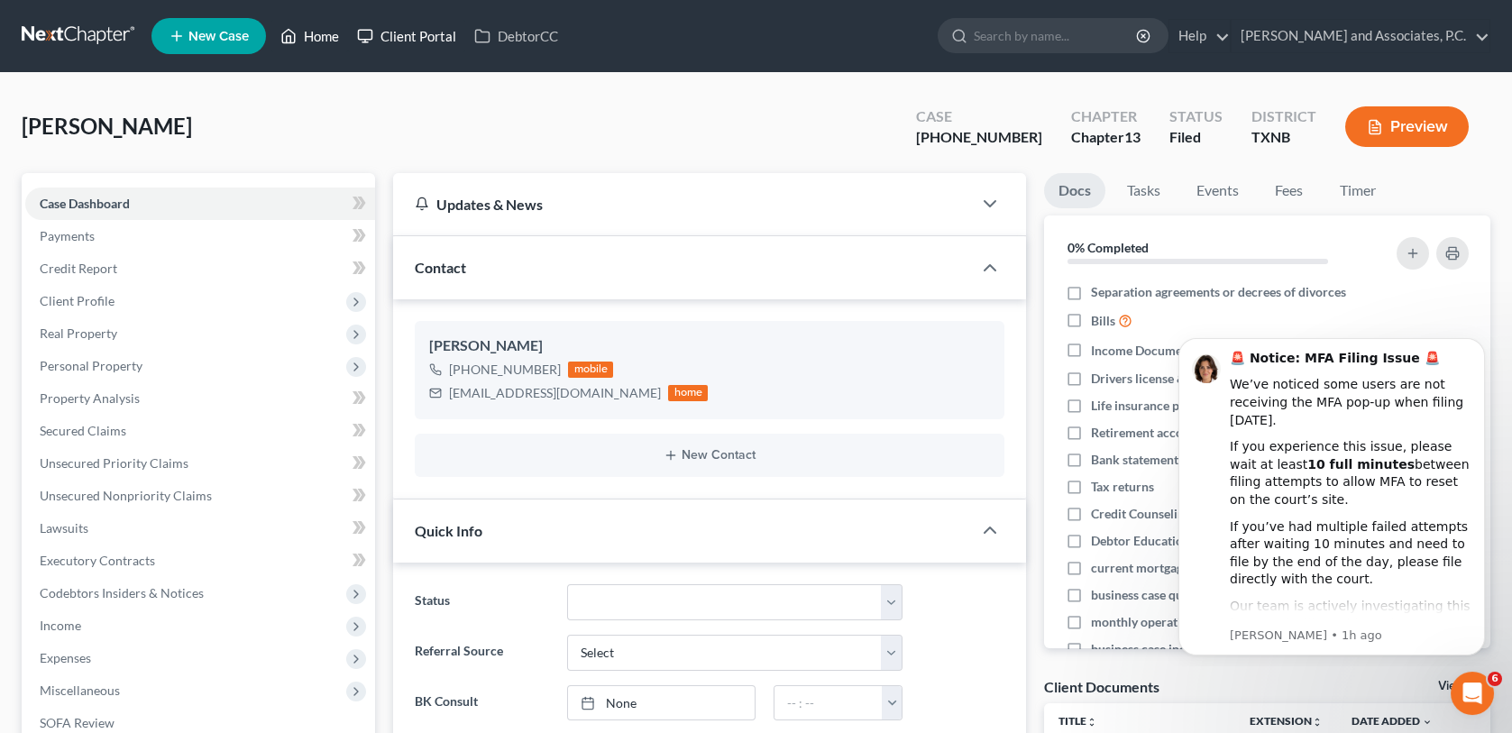
drag, startPoint x: 319, startPoint y: 40, endPoint x: 385, endPoint y: 38, distance: 65.9
click at [319, 40] on link "Home" at bounding box center [309, 36] width 77 height 32
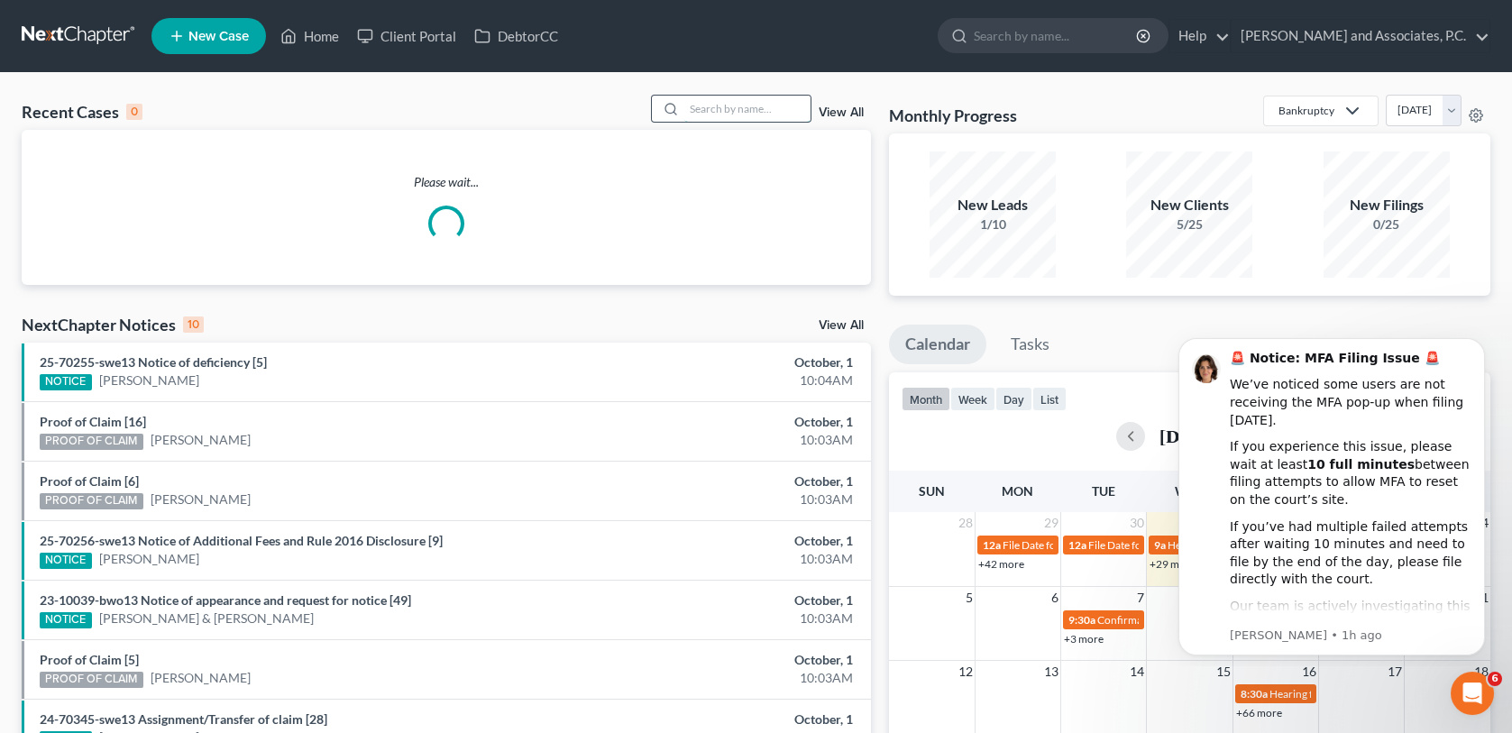
click at [701, 111] on input "search" at bounding box center [748, 109] width 126 height 26
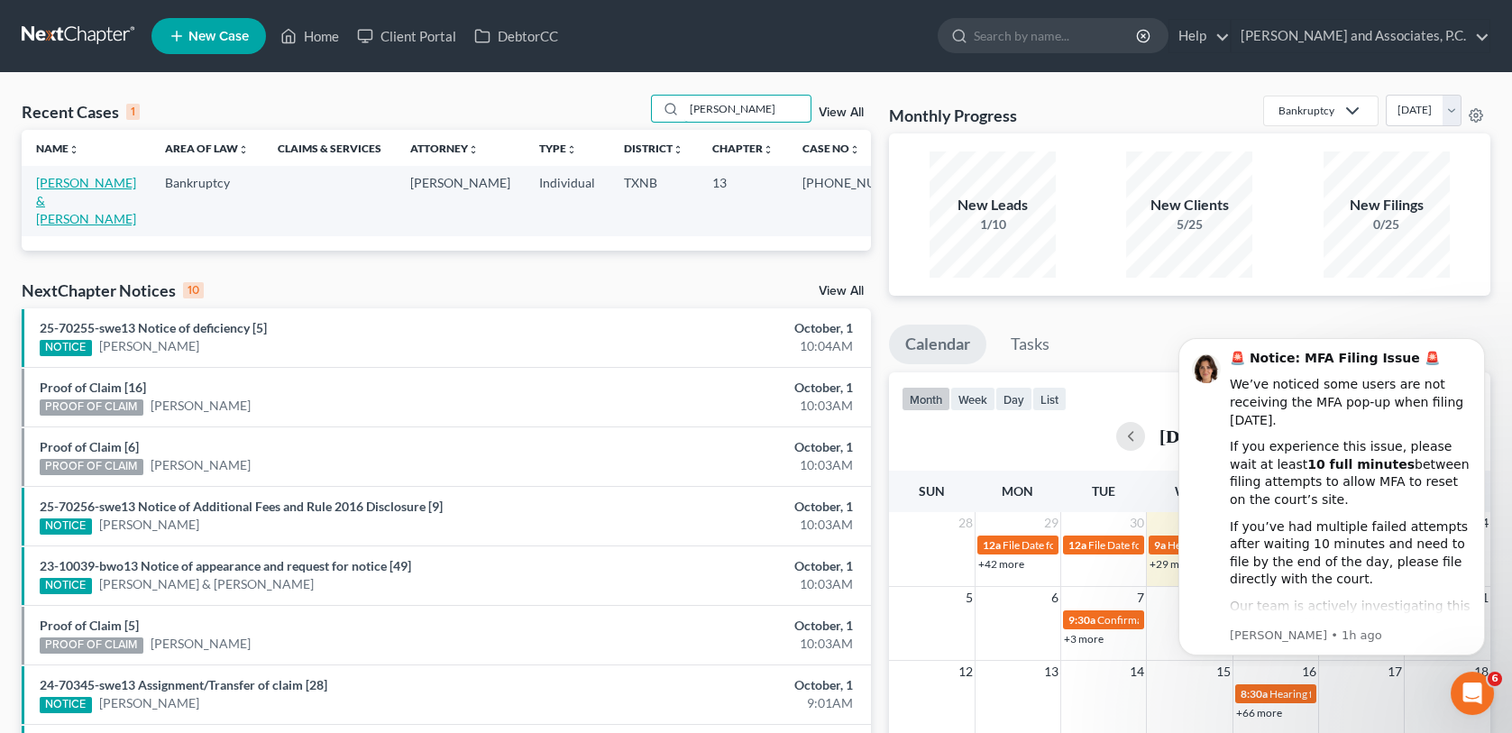
type input "[PERSON_NAME]"
click at [86, 185] on link "[PERSON_NAME] & [PERSON_NAME]" at bounding box center [86, 200] width 100 height 51
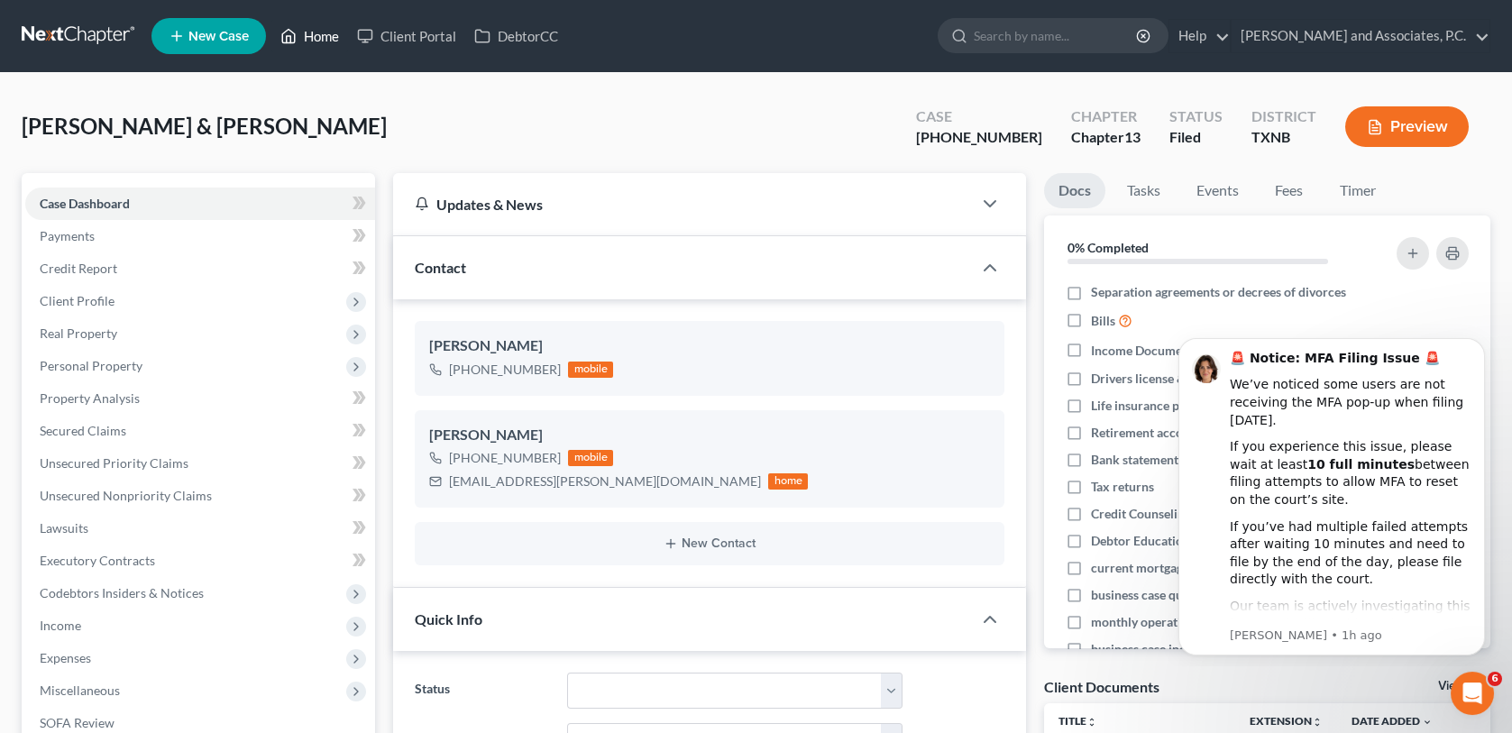
drag, startPoint x: 315, startPoint y: 40, endPoint x: 418, endPoint y: 105, distance: 122.4
click at [315, 40] on link "Home" at bounding box center [309, 36] width 77 height 32
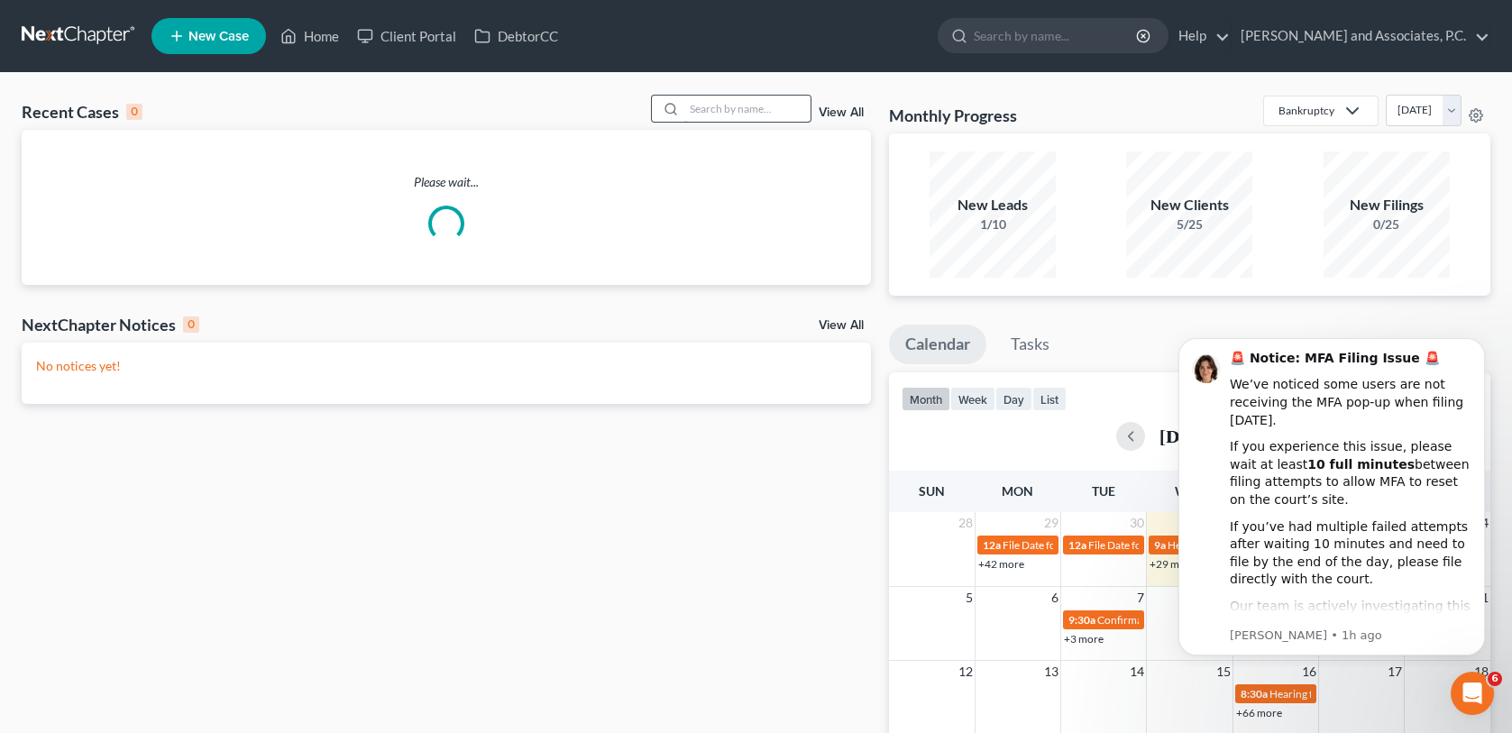
click at [719, 113] on input "search" at bounding box center [748, 109] width 126 height 26
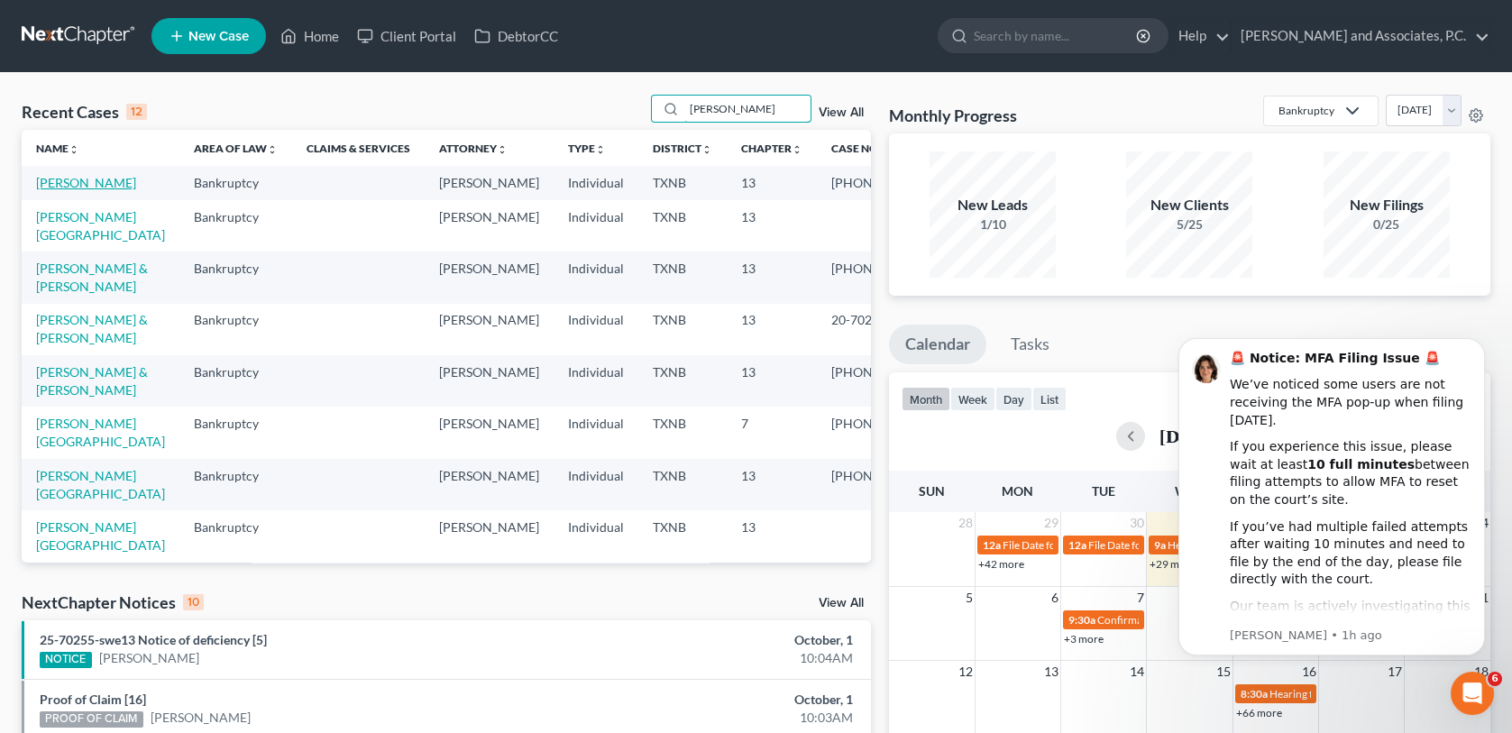
type input "[PERSON_NAME]"
click at [87, 188] on link "[PERSON_NAME]" at bounding box center [86, 182] width 100 height 15
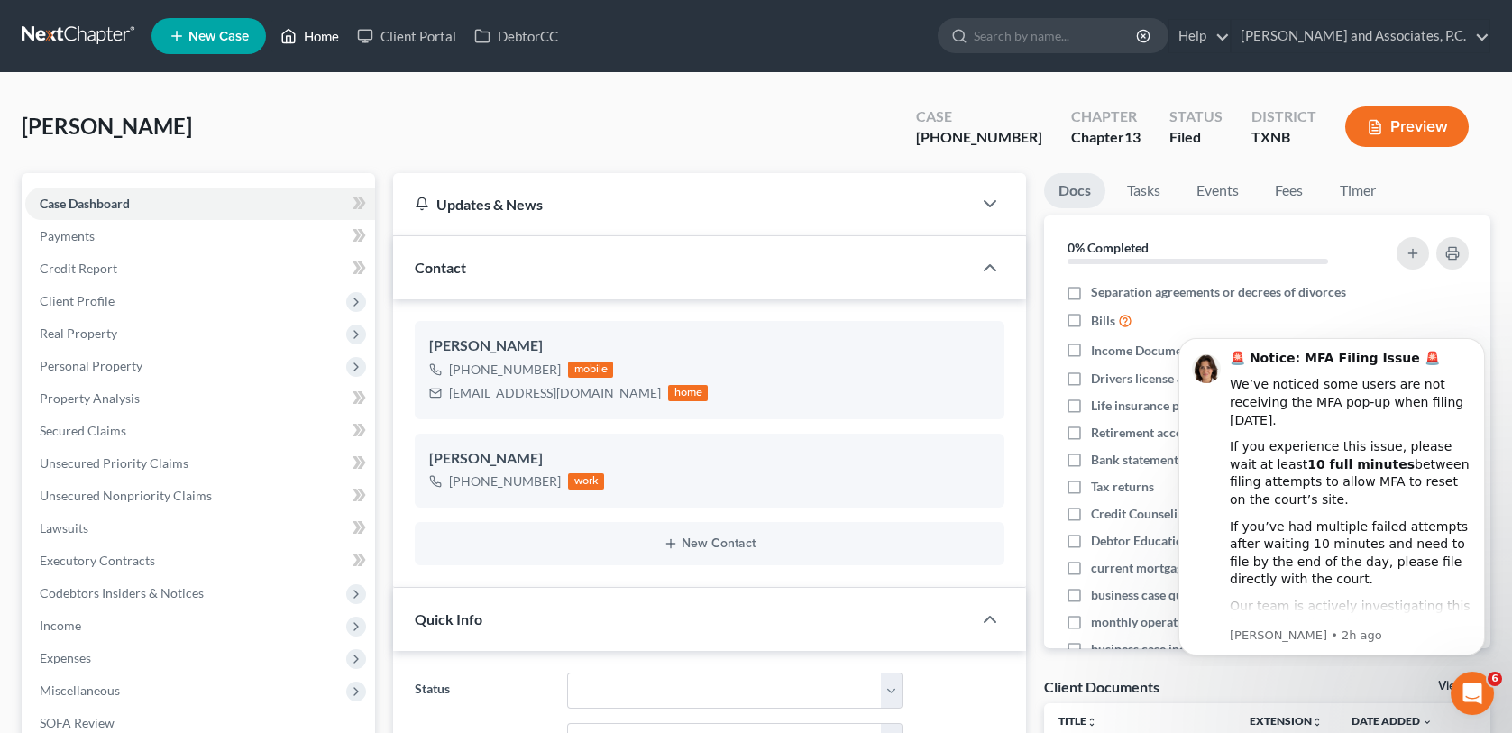
click at [325, 32] on link "Home" at bounding box center [309, 36] width 77 height 32
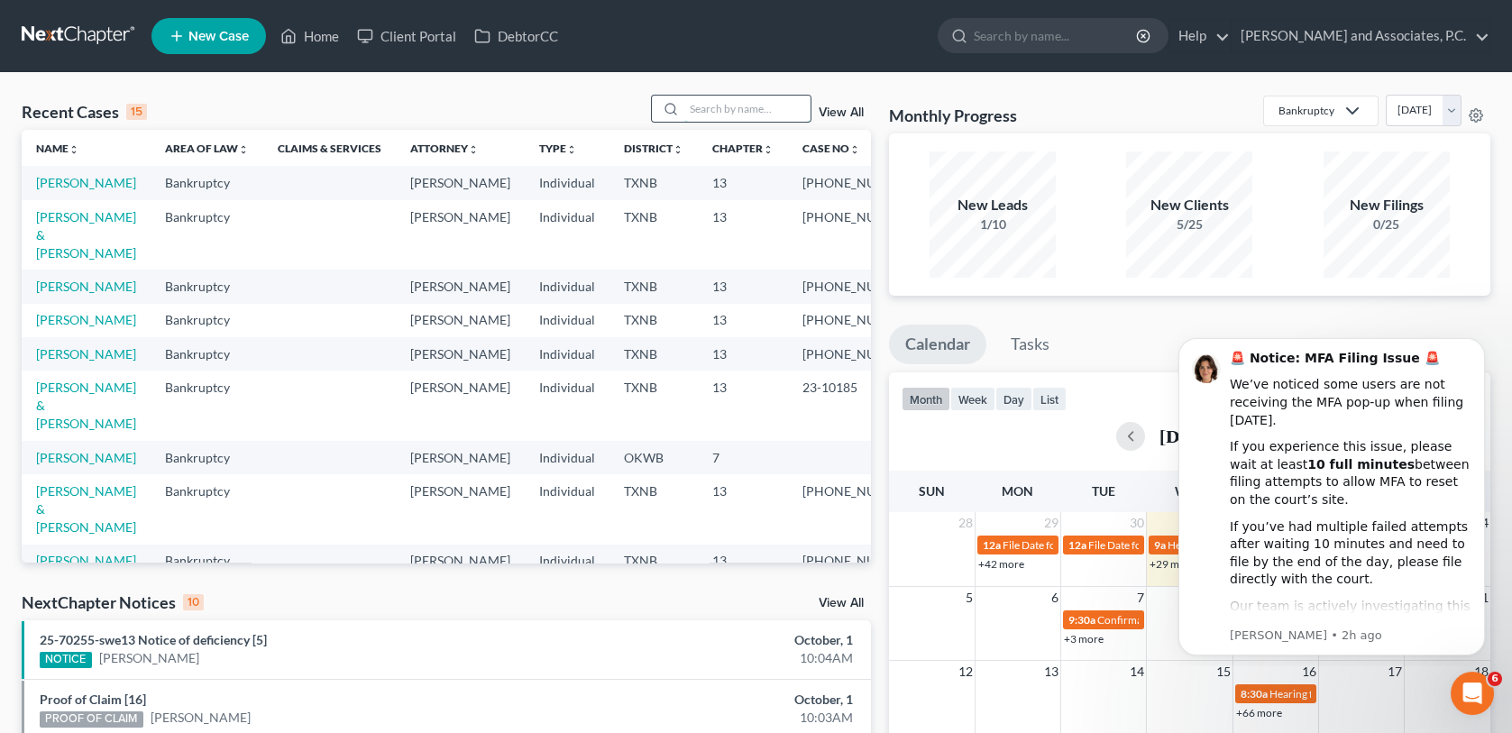
click at [739, 106] on input "search" at bounding box center [748, 109] width 126 height 26
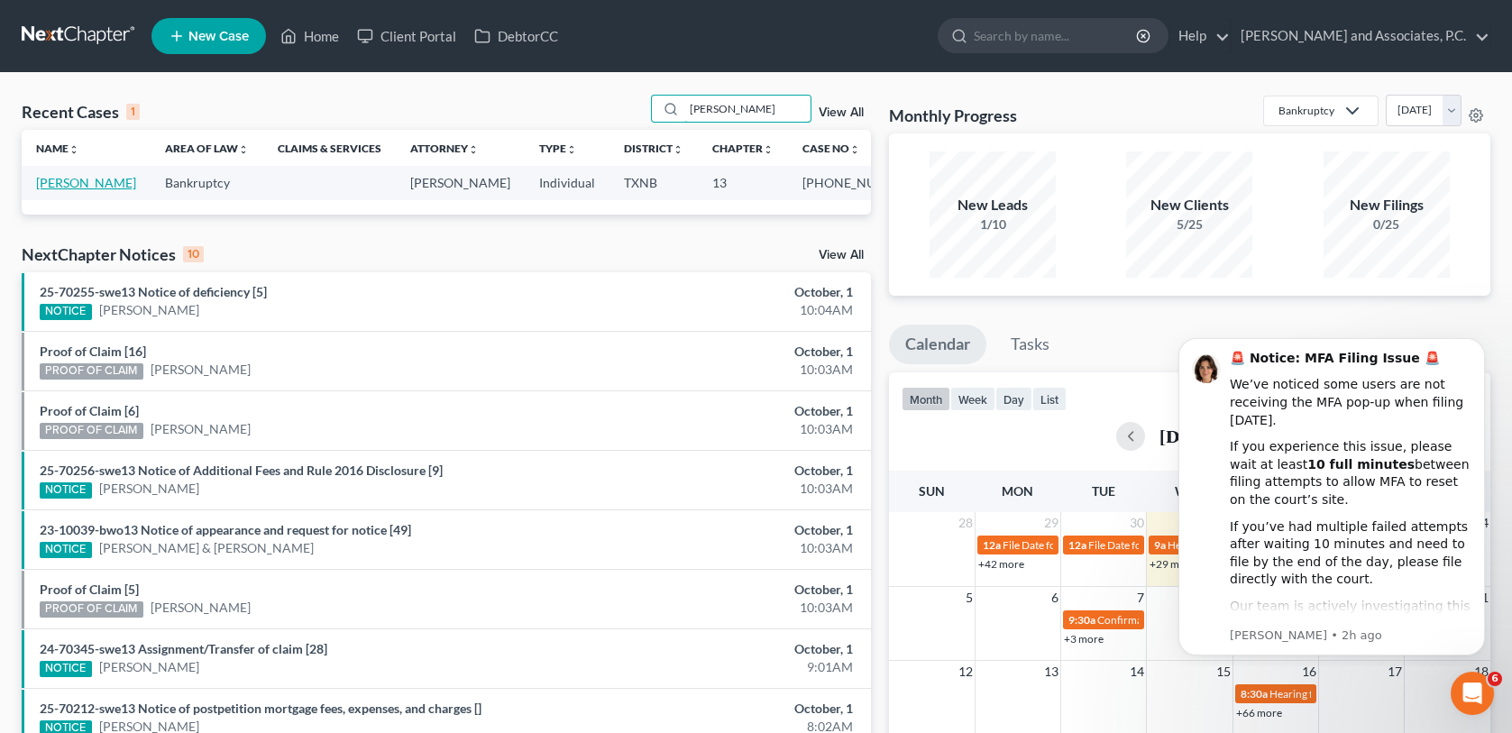
type input "[PERSON_NAME]"
click at [98, 182] on link "[PERSON_NAME]" at bounding box center [86, 182] width 100 height 15
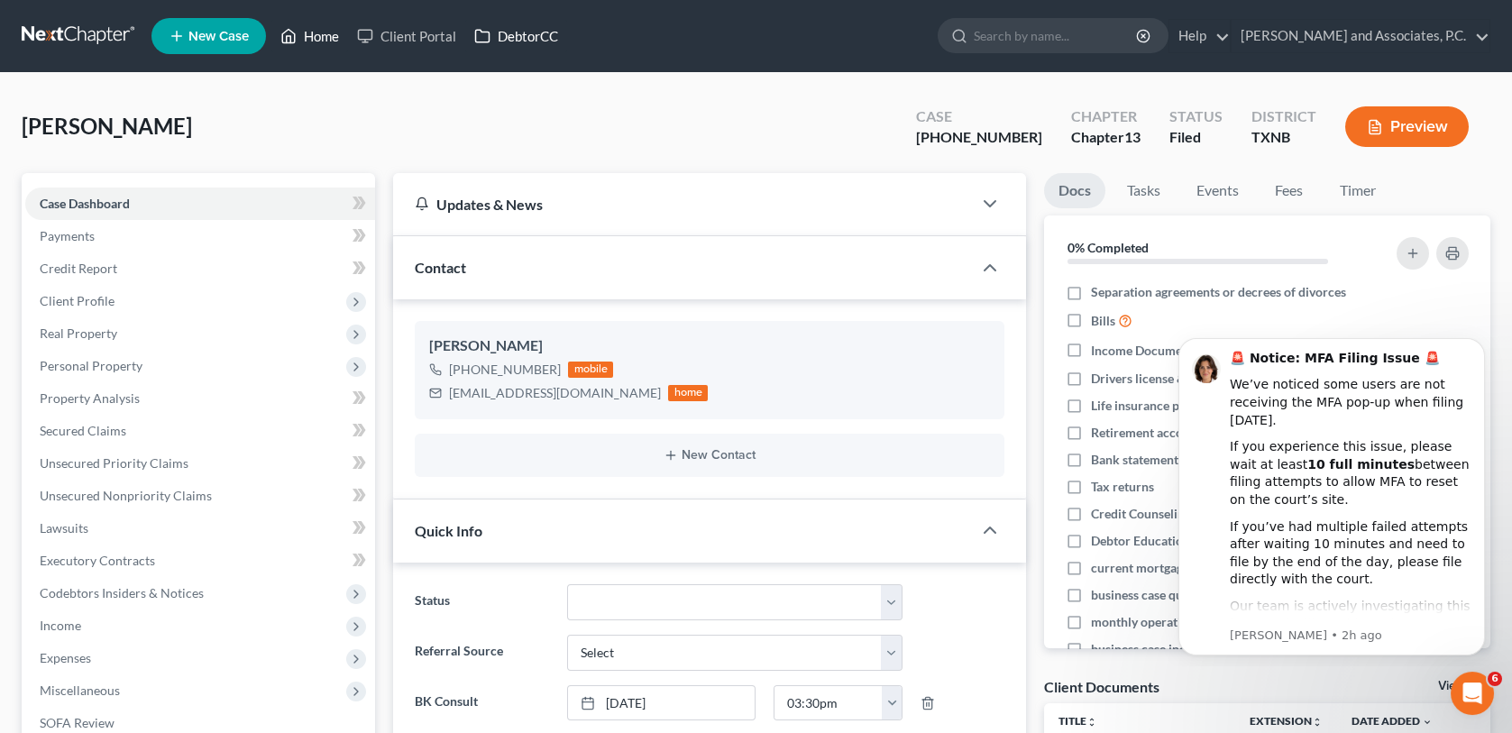
drag, startPoint x: 322, startPoint y: 39, endPoint x: 479, endPoint y: 45, distance: 157.1
click at [322, 39] on link "Home" at bounding box center [309, 36] width 77 height 32
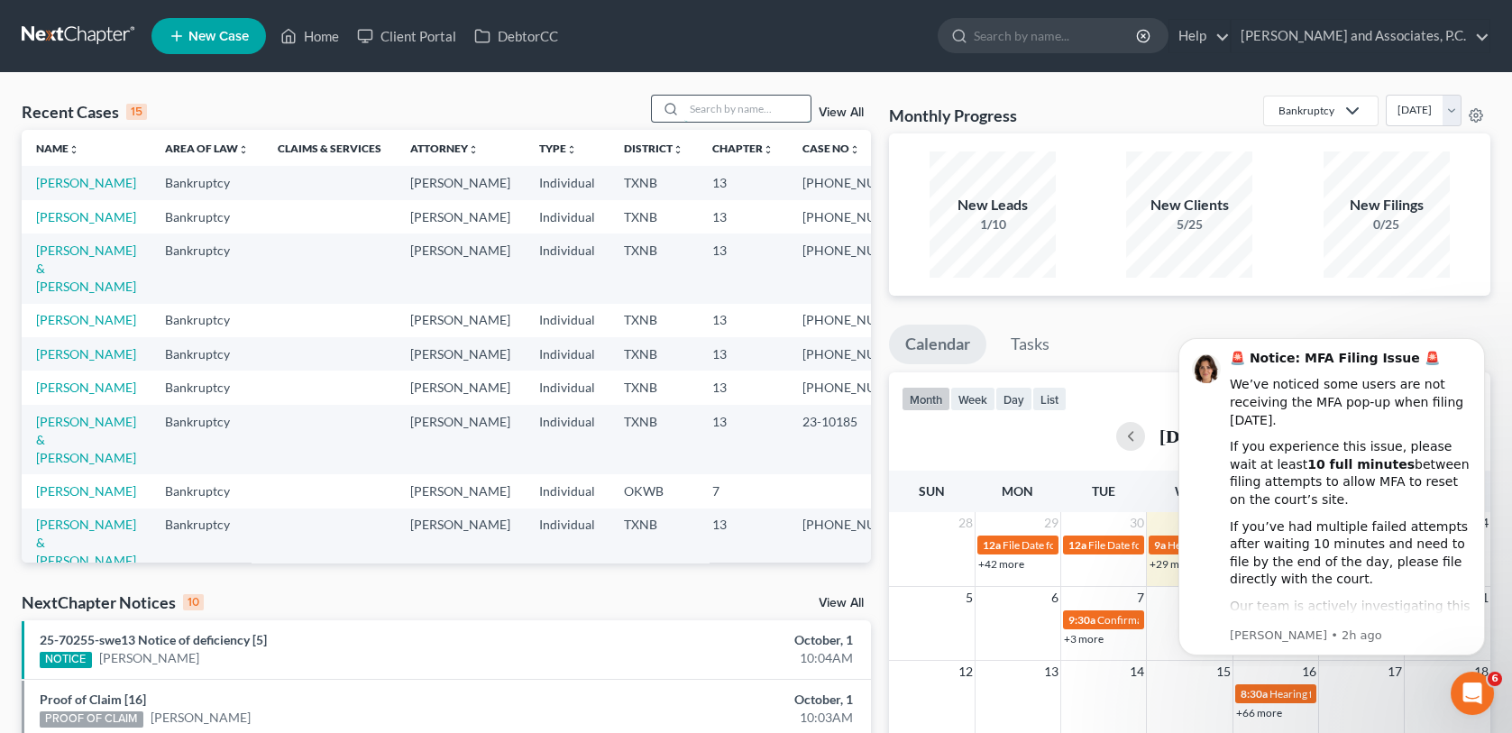
click at [712, 107] on input "search" at bounding box center [748, 109] width 126 height 26
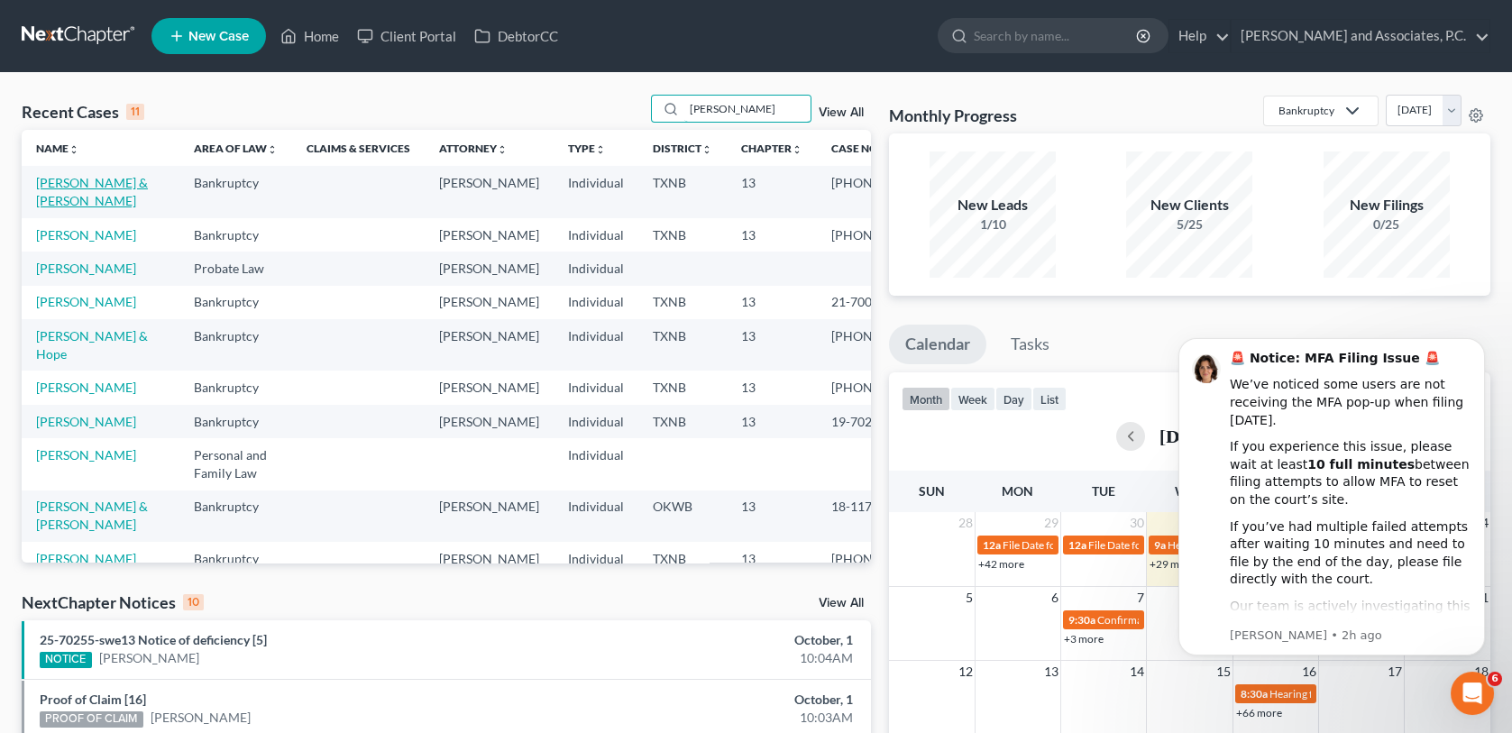
type input "[PERSON_NAME]"
click at [71, 183] on link "[PERSON_NAME] & [PERSON_NAME]" at bounding box center [92, 191] width 112 height 33
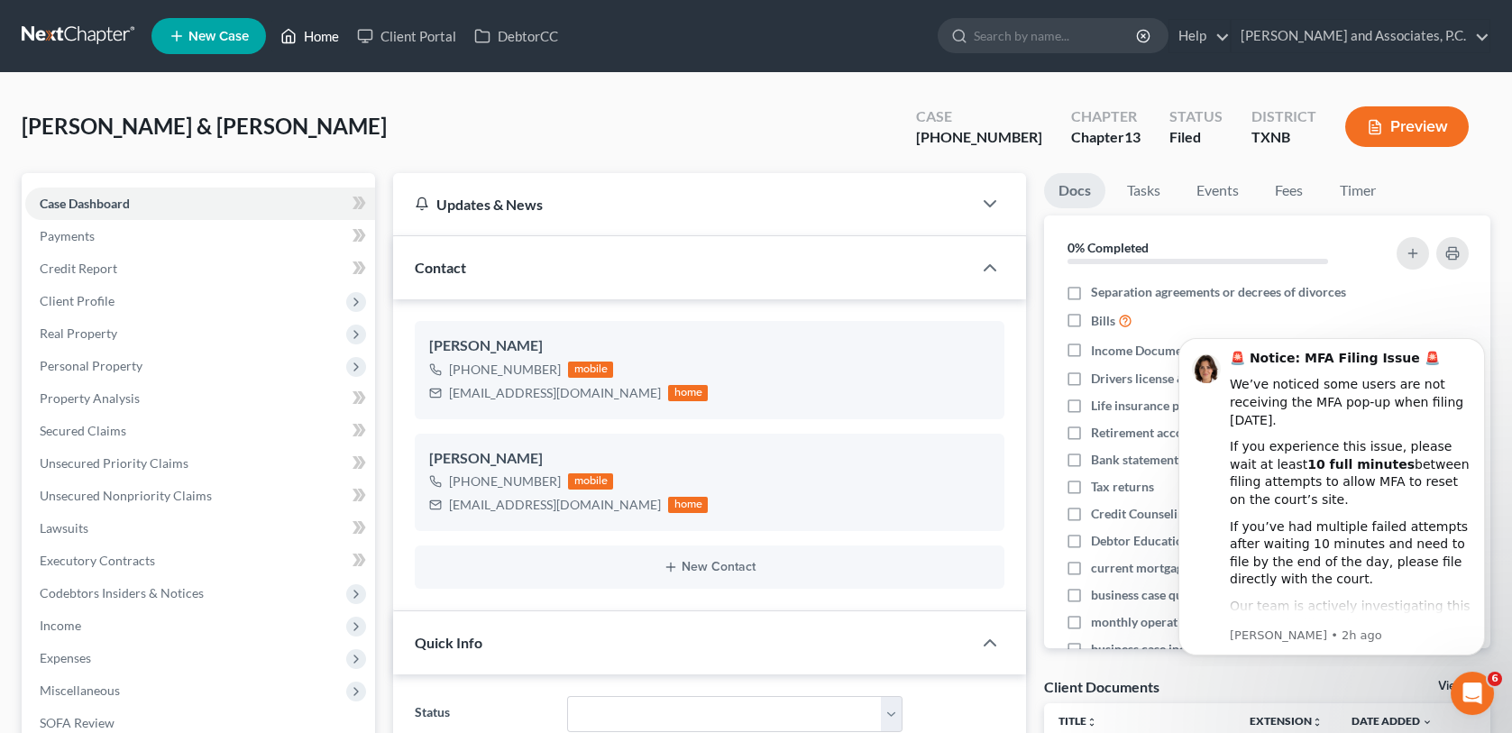
drag, startPoint x: 325, startPoint y: 32, endPoint x: 510, endPoint y: 99, distance: 196.9
click at [325, 32] on link "Home" at bounding box center [309, 36] width 77 height 32
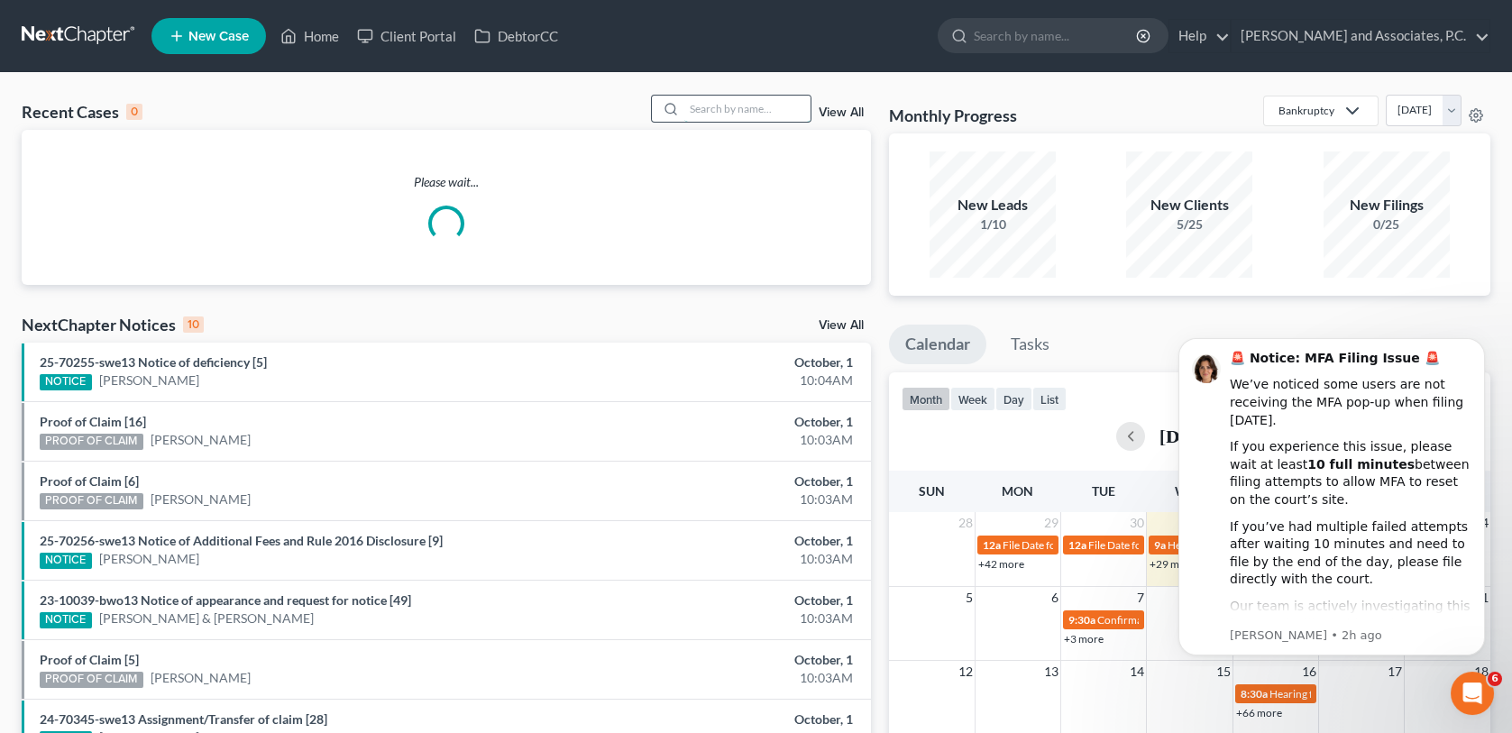
click at [739, 115] on input "search" at bounding box center [748, 109] width 126 height 26
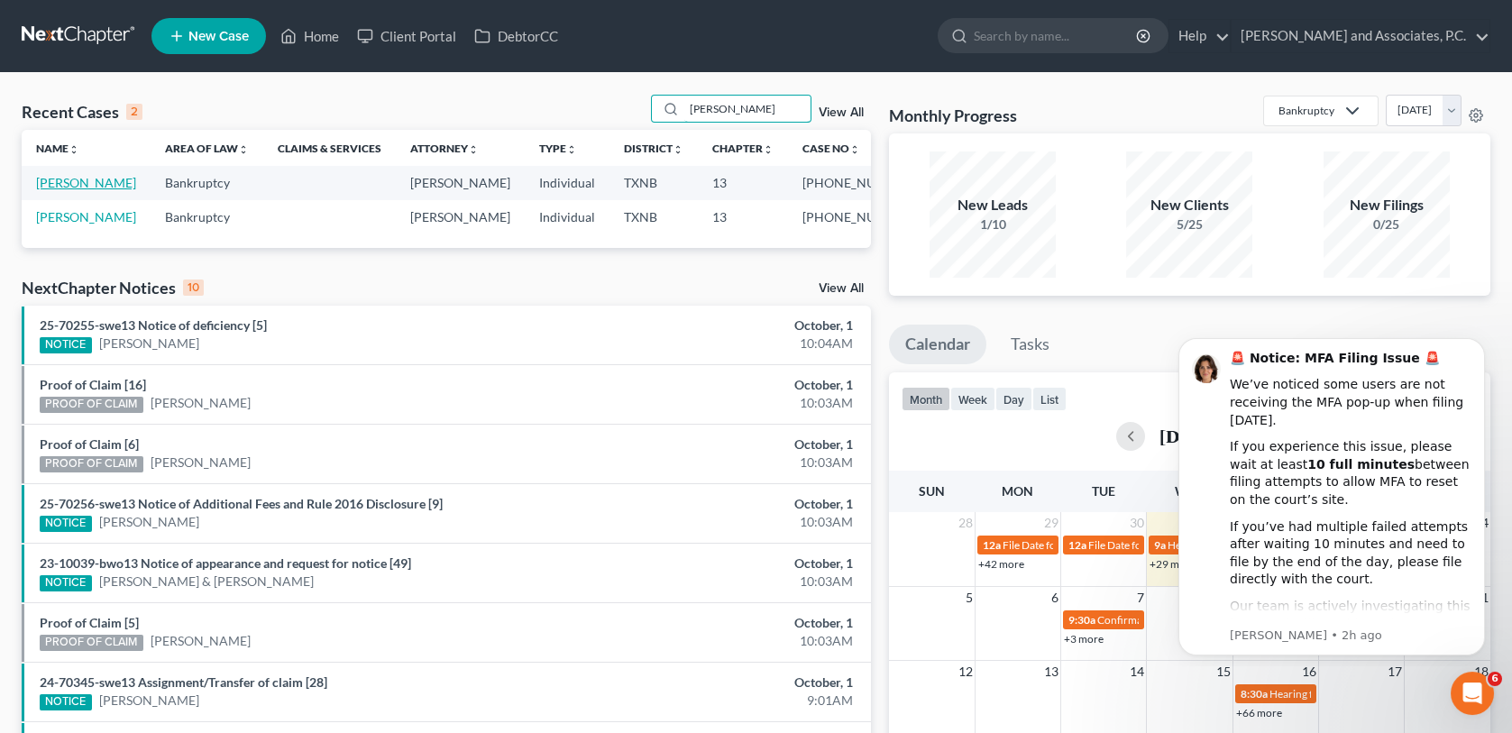
type input "[PERSON_NAME]"
click at [96, 188] on link "[PERSON_NAME]" at bounding box center [86, 182] width 100 height 15
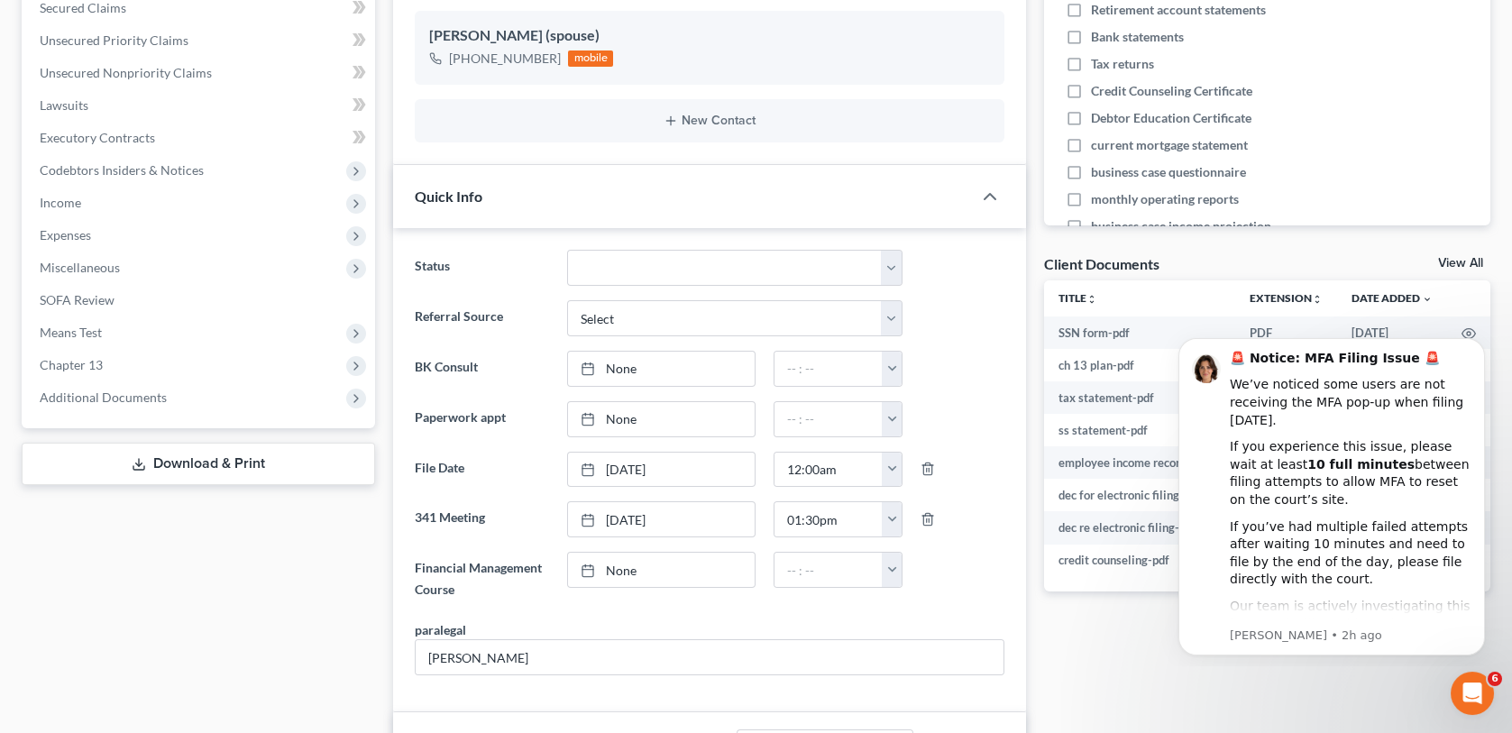
scroll to position [451, 0]
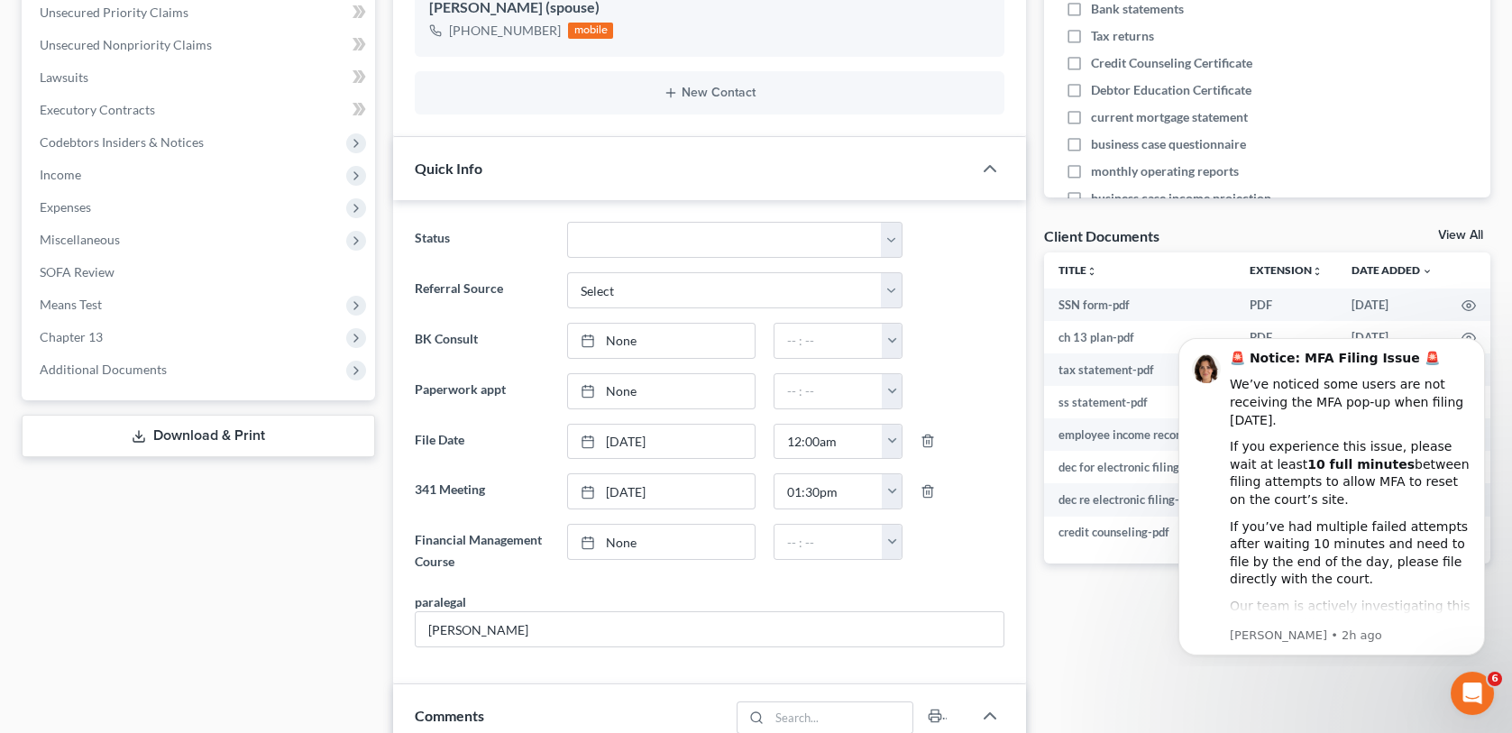
click at [84, 620] on div "Case Dashboard Payments Invoices Payments Payments Credit Report Client Profile" at bounding box center [199, 588] width 372 height 1733
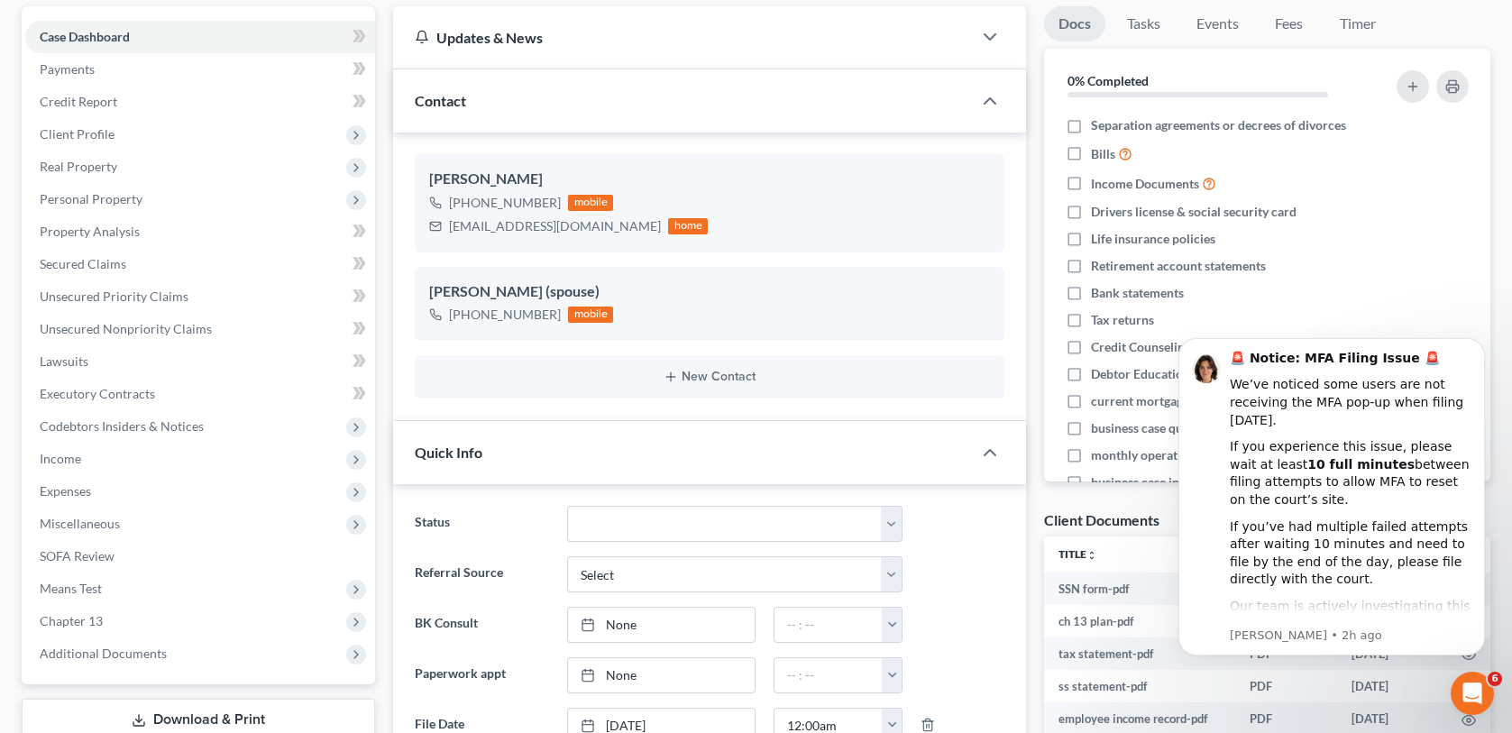
scroll to position [0, 0]
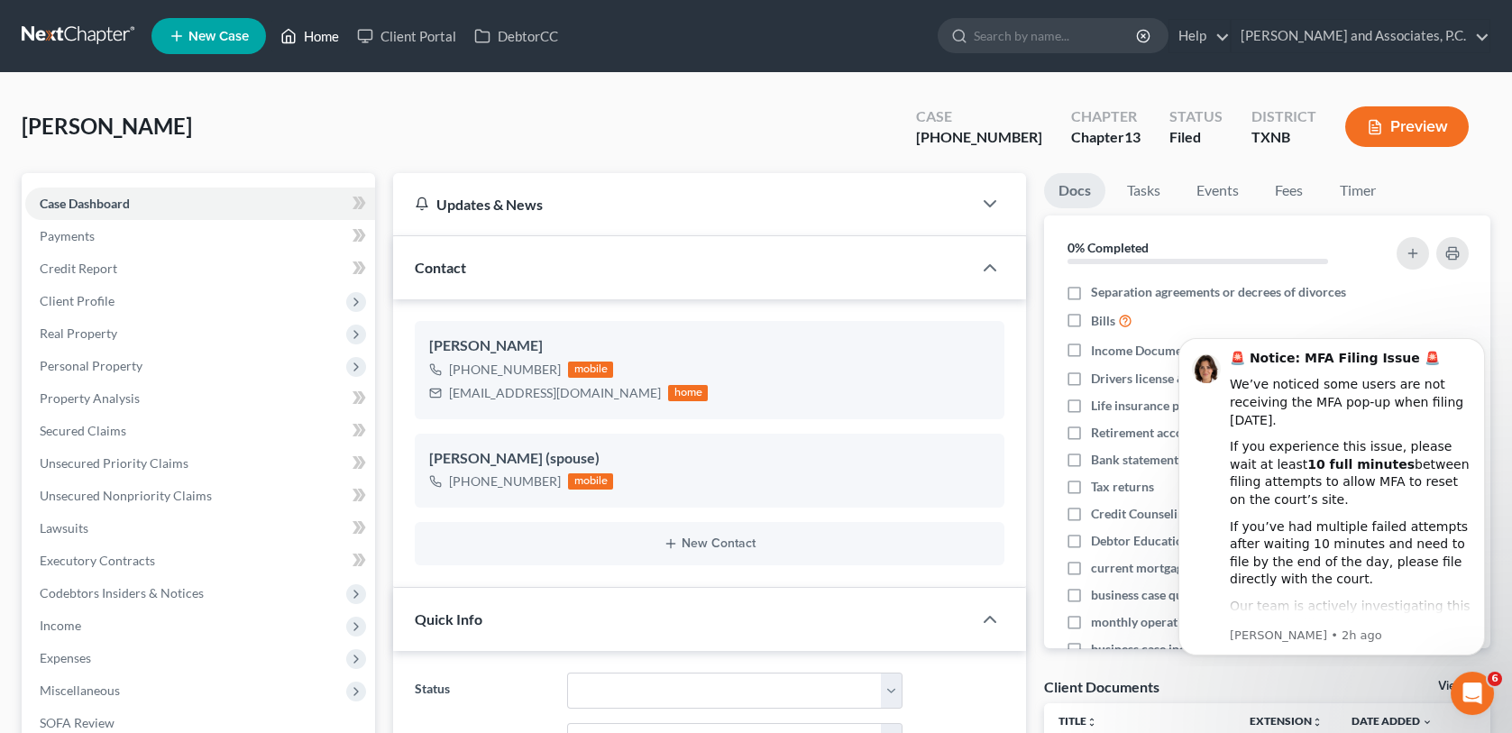
click at [315, 32] on link "Home" at bounding box center [309, 36] width 77 height 32
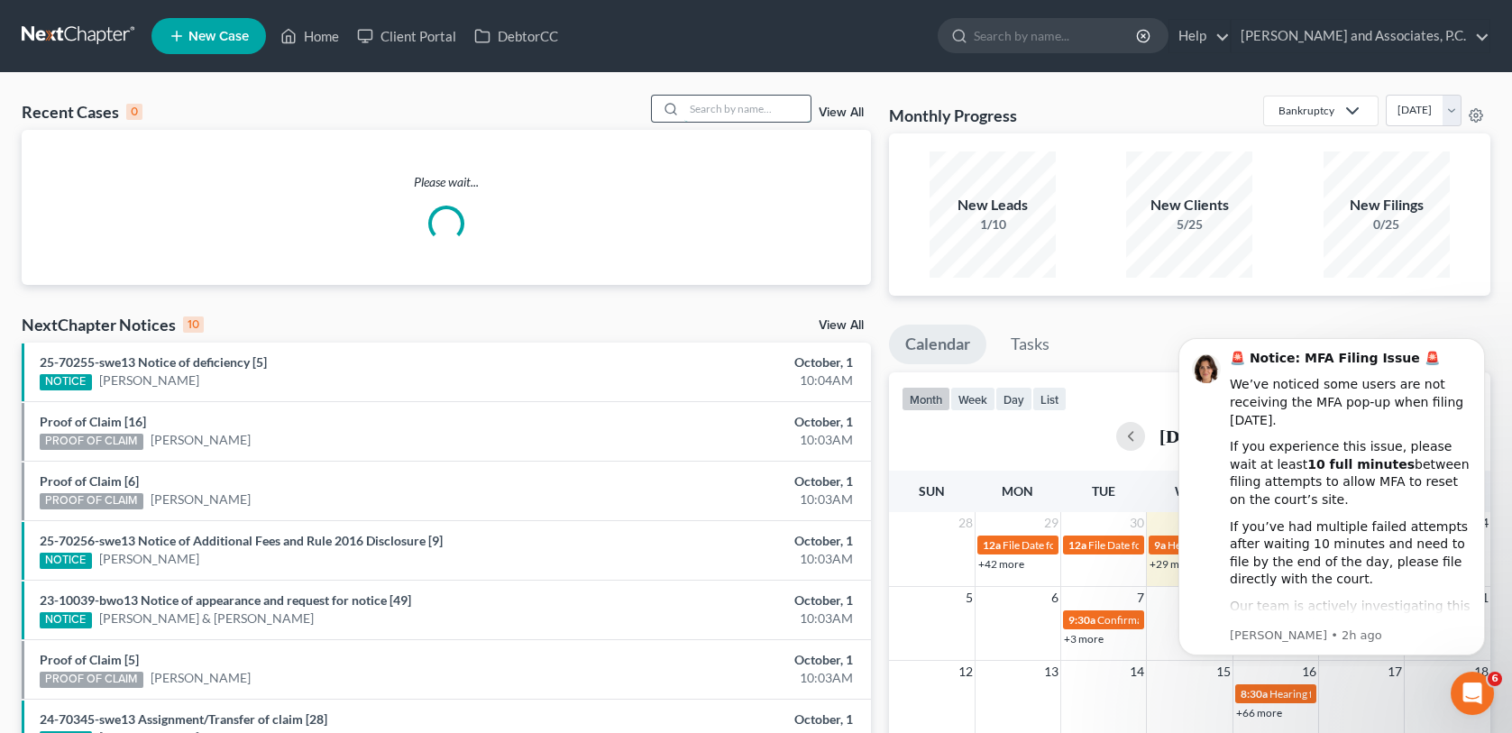
click at [712, 107] on input "search" at bounding box center [748, 109] width 126 height 26
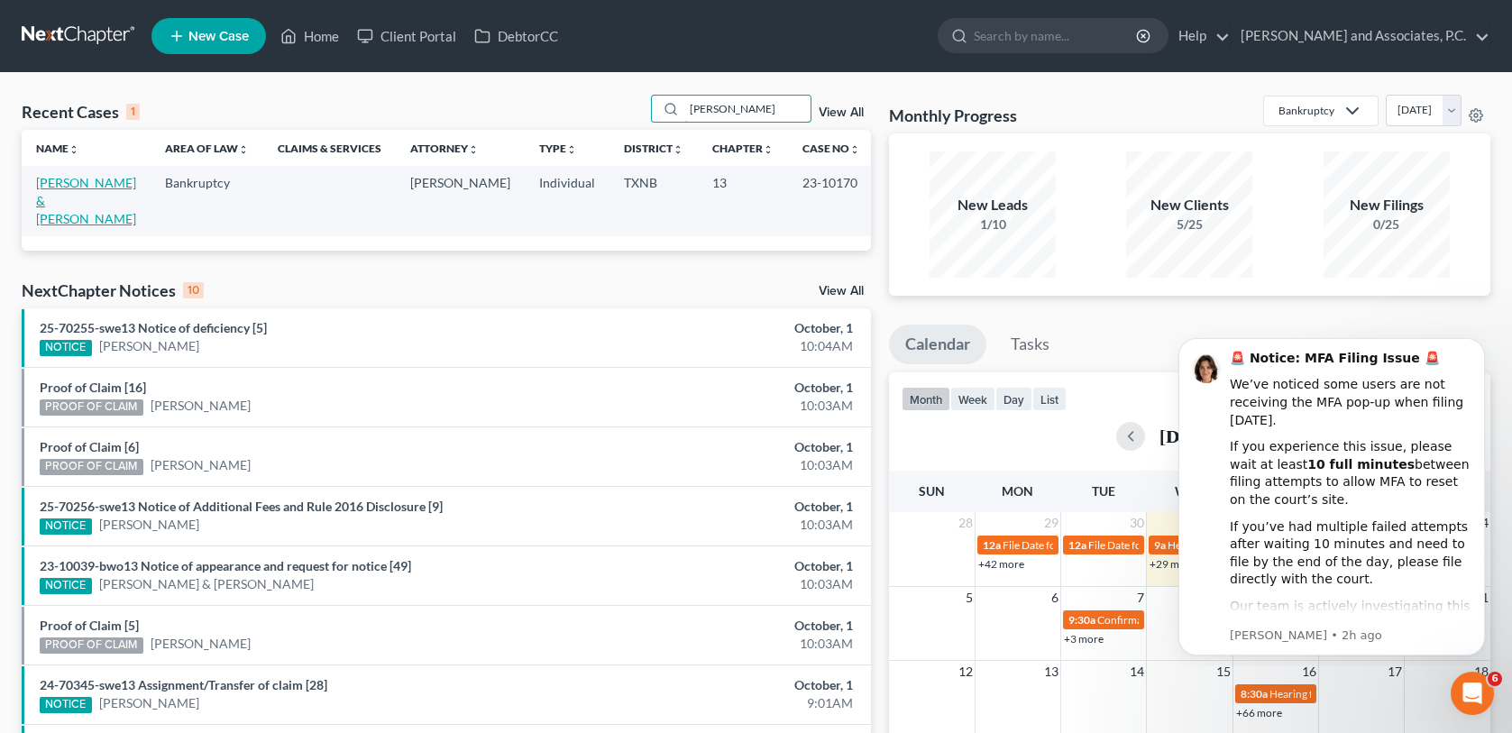
type input "[PERSON_NAME]"
click at [63, 185] on link "[PERSON_NAME] & [PERSON_NAME]" at bounding box center [86, 200] width 100 height 51
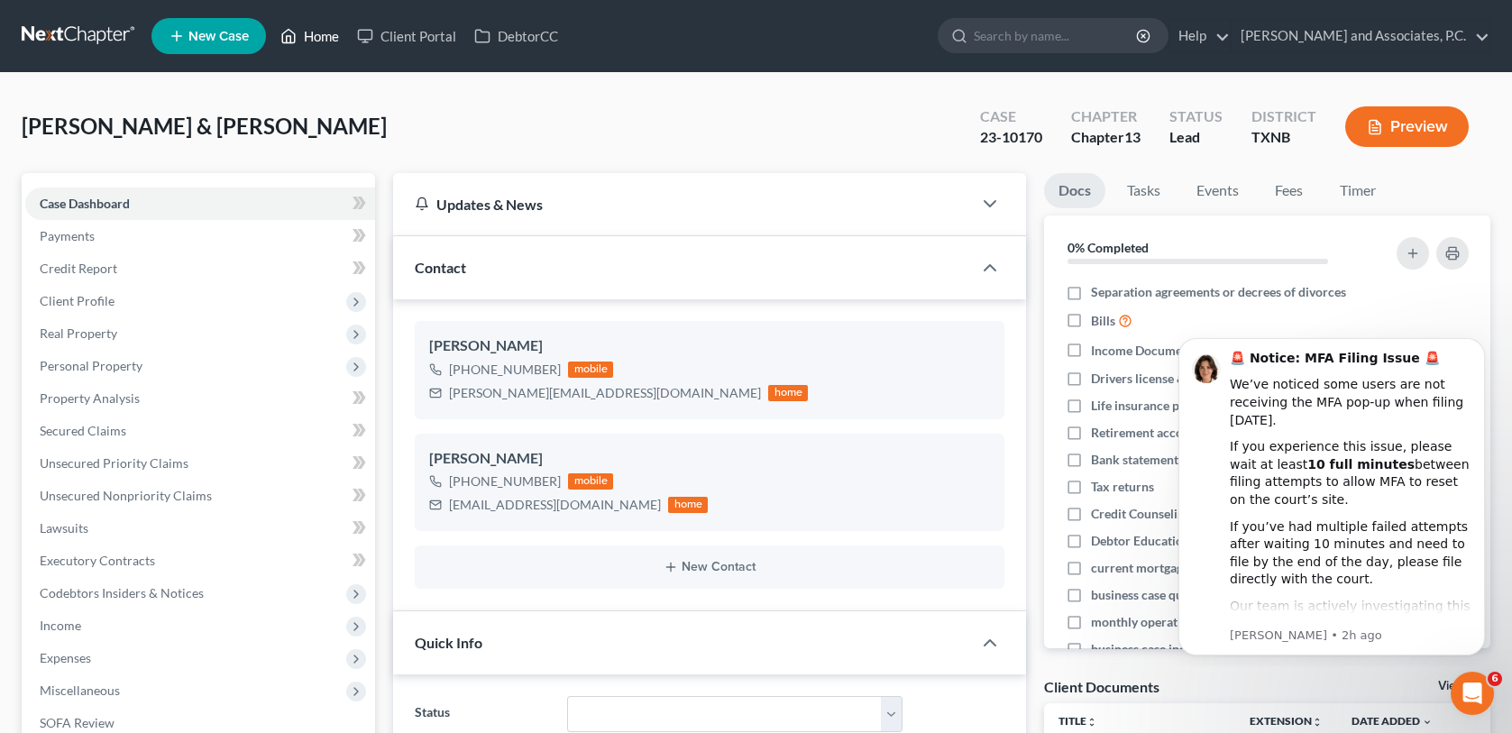
click at [329, 40] on link "Home" at bounding box center [309, 36] width 77 height 32
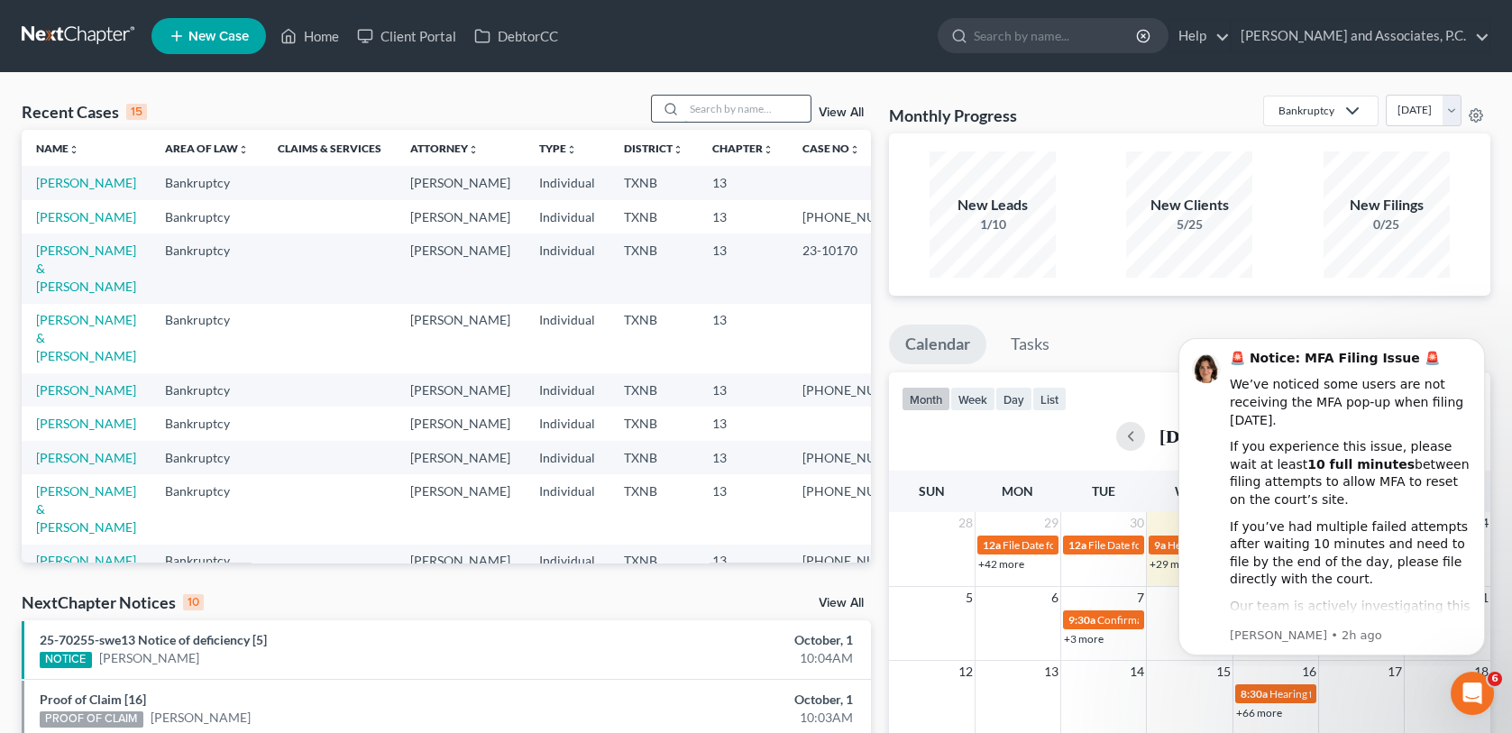
click at [687, 112] on input "search" at bounding box center [748, 109] width 126 height 26
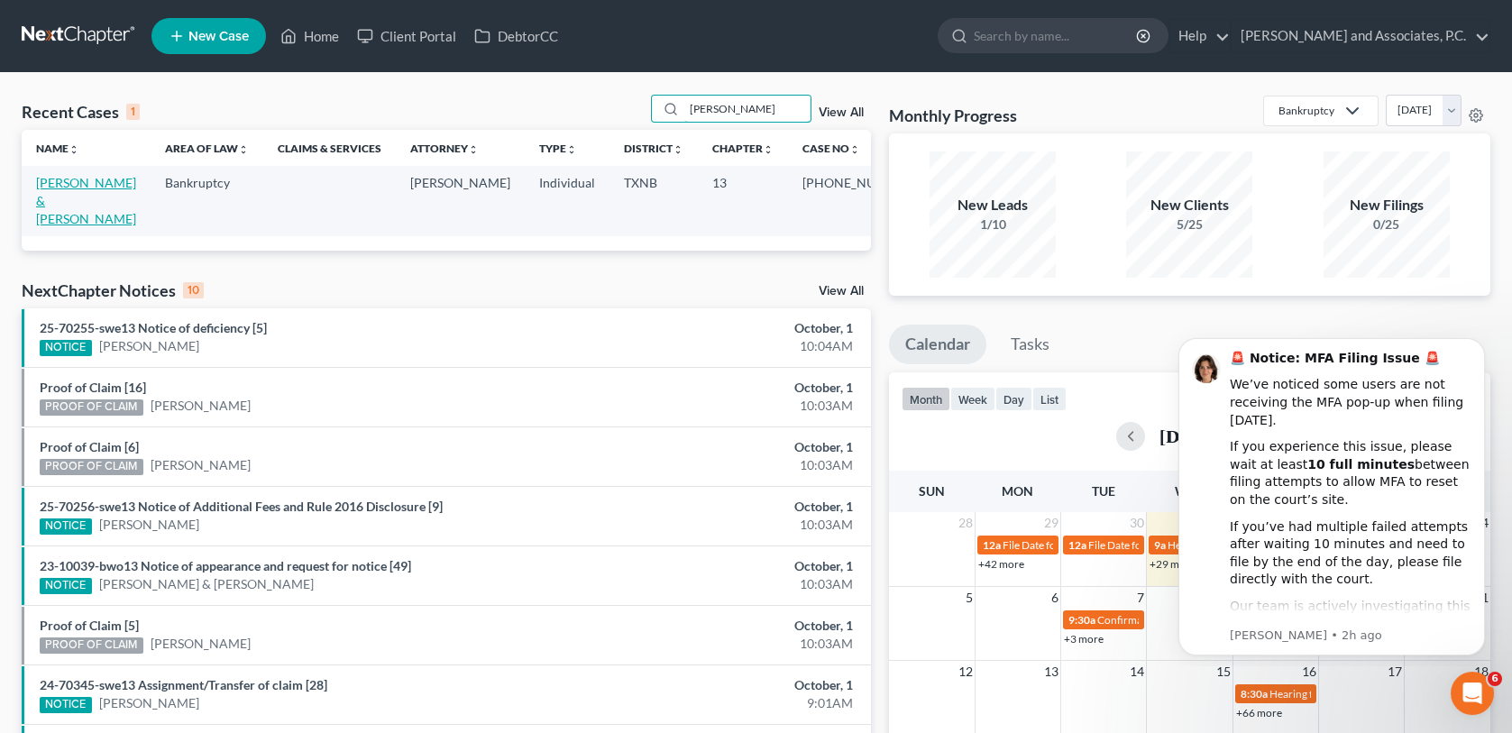
type input "[PERSON_NAME]"
click at [99, 184] on link "[PERSON_NAME] & [PERSON_NAME]" at bounding box center [86, 200] width 100 height 51
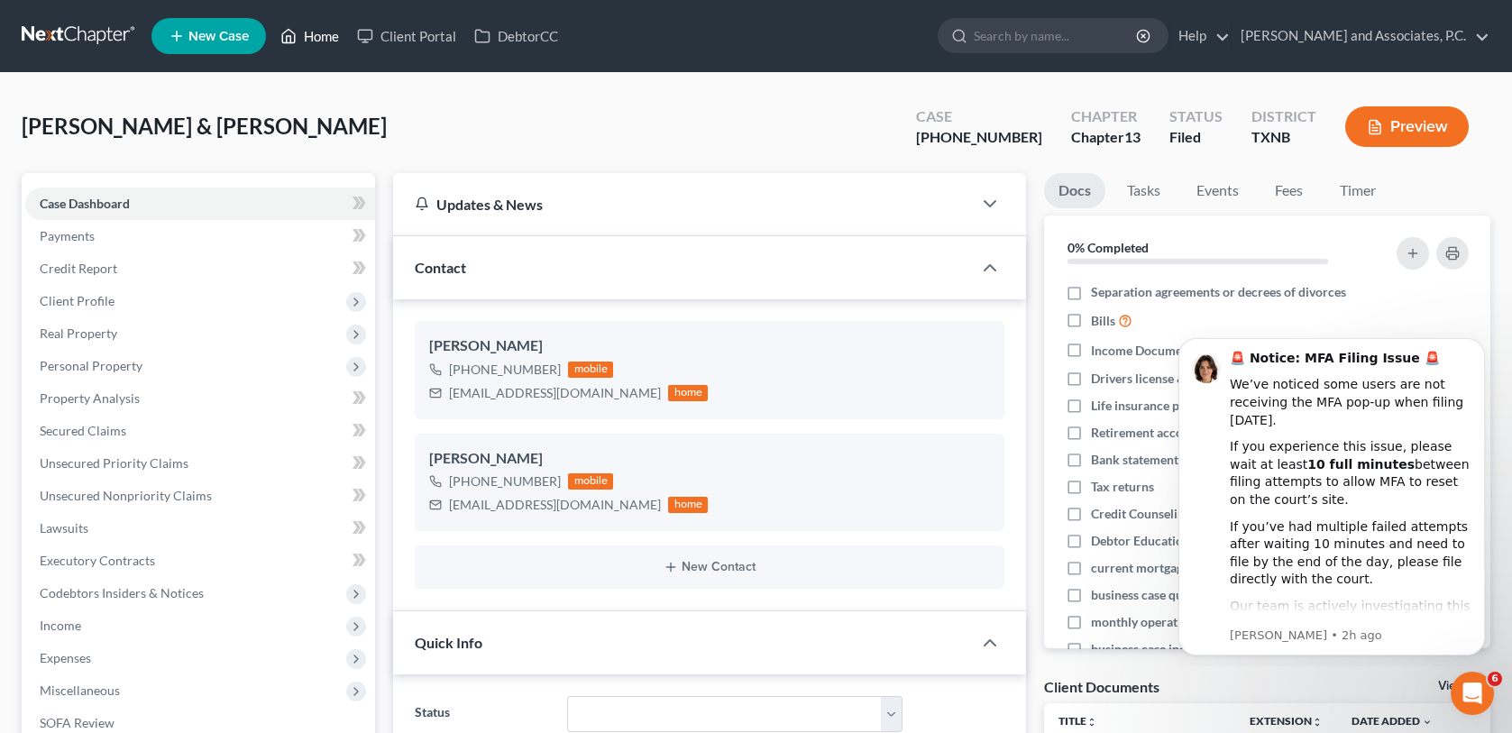
drag, startPoint x: 326, startPoint y: 36, endPoint x: 474, endPoint y: 223, distance: 238.7
click at [326, 36] on link "Home" at bounding box center [309, 36] width 77 height 32
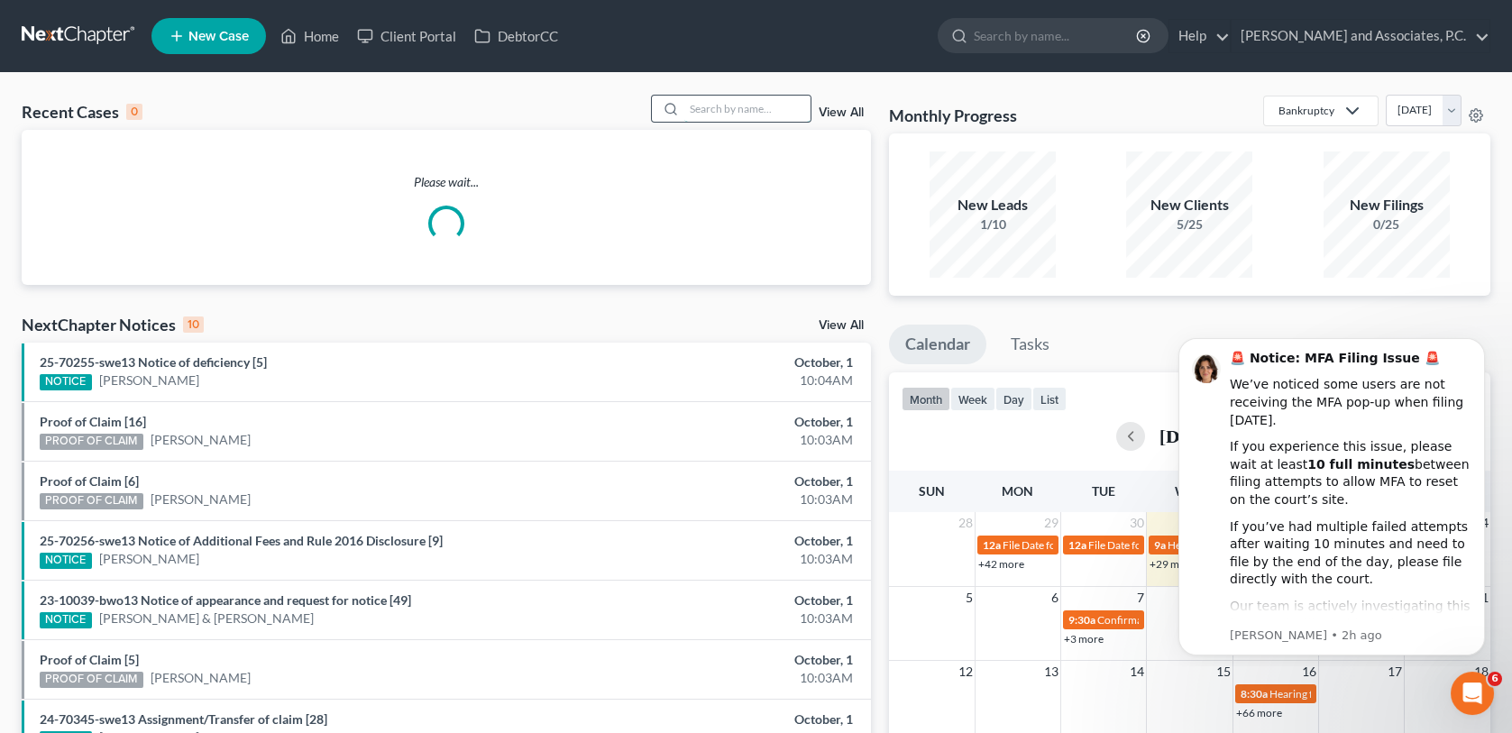
click at [726, 111] on input "search" at bounding box center [748, 109] width 126 height 26
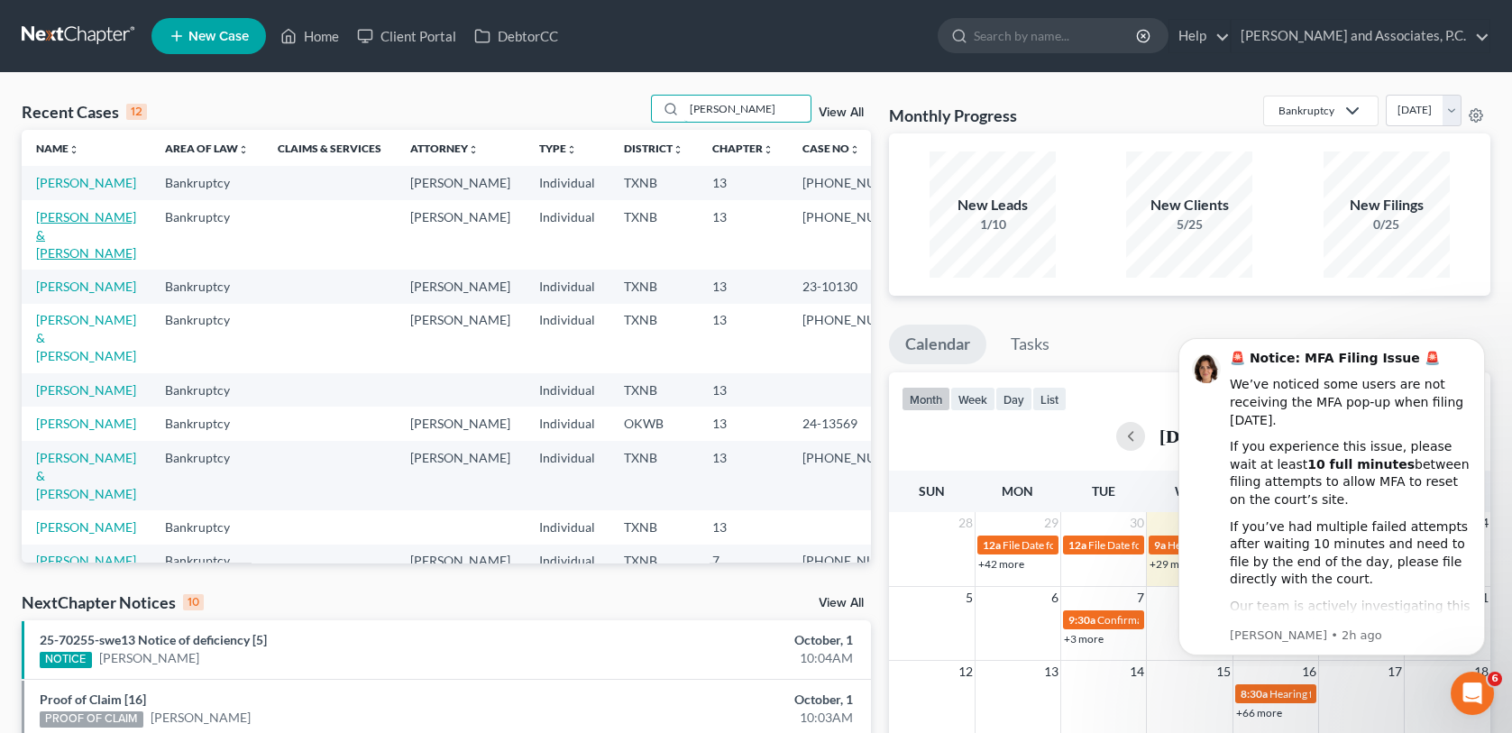
type input "[PERSON_NAME]"
click at [85, 239] on link "[PERSON_NAME] & [PERSON_NAME]" at bounding box center [86, 234] width 100 height 51
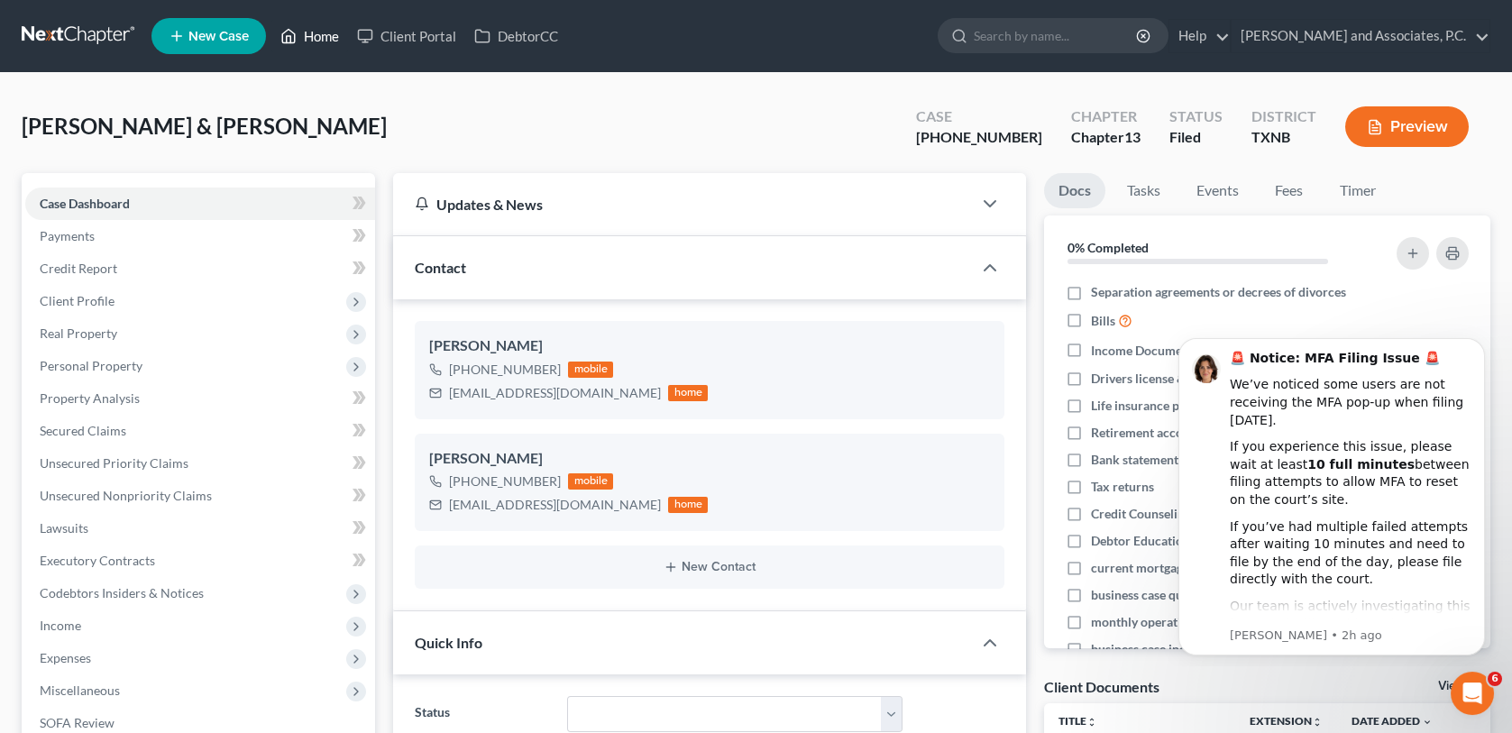
click at [326, 33] on link "Home" at bounding box center [309, 36] width 77 height 32
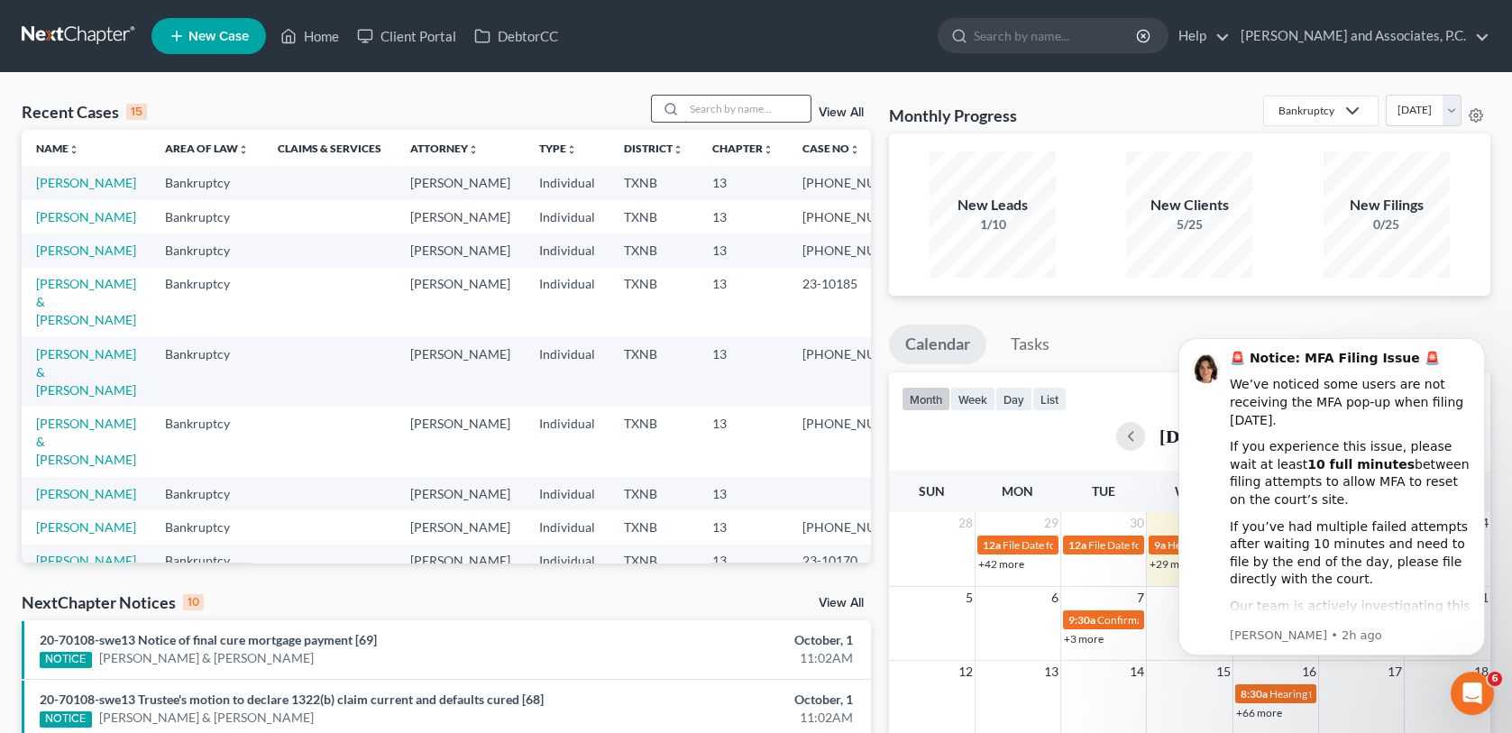
click at [772, 106] on input "search" at bounding box center [748, 109] width 126 height 26
click at [1480, 342] on icon "Dismiss notification" at bounding box center [1479, 343] width 6 height 6
